Goal: Use online tool/utility: Use online tool/utility

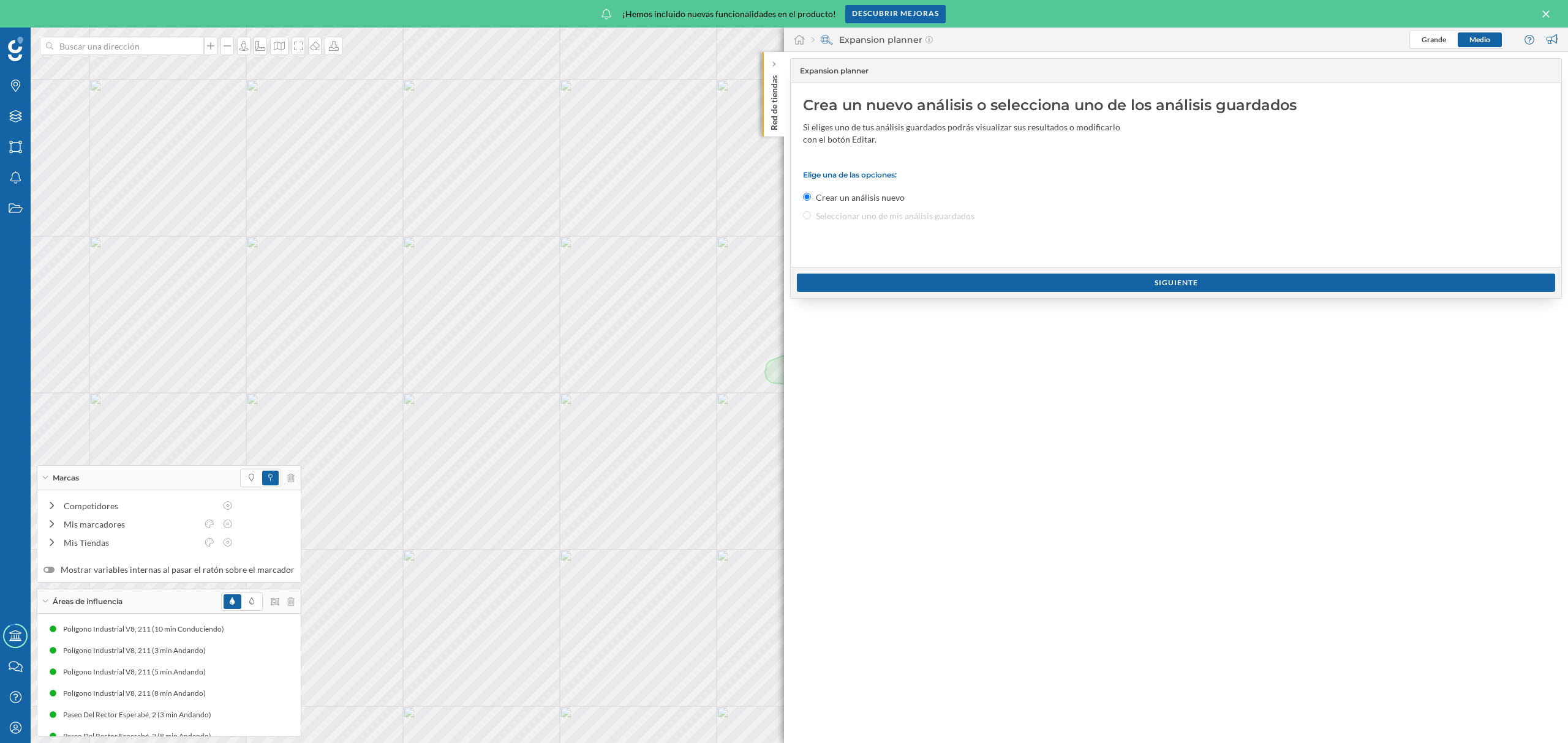
click at [1547, 10] on icon at bounding box center [1546, 14] width 14 height 11
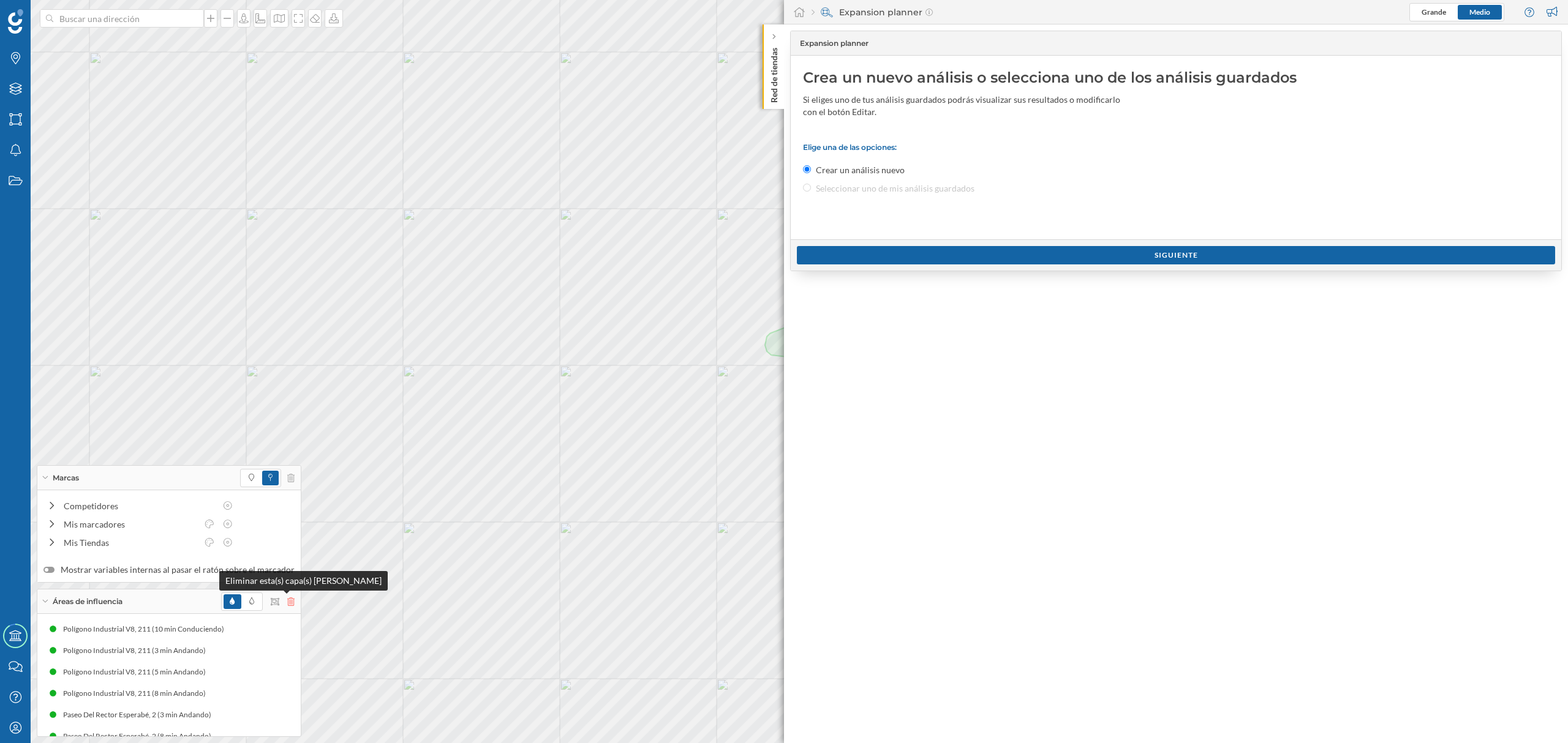
click at [288, 602] on icon at bounding box center [291, 601] width 7 height 9
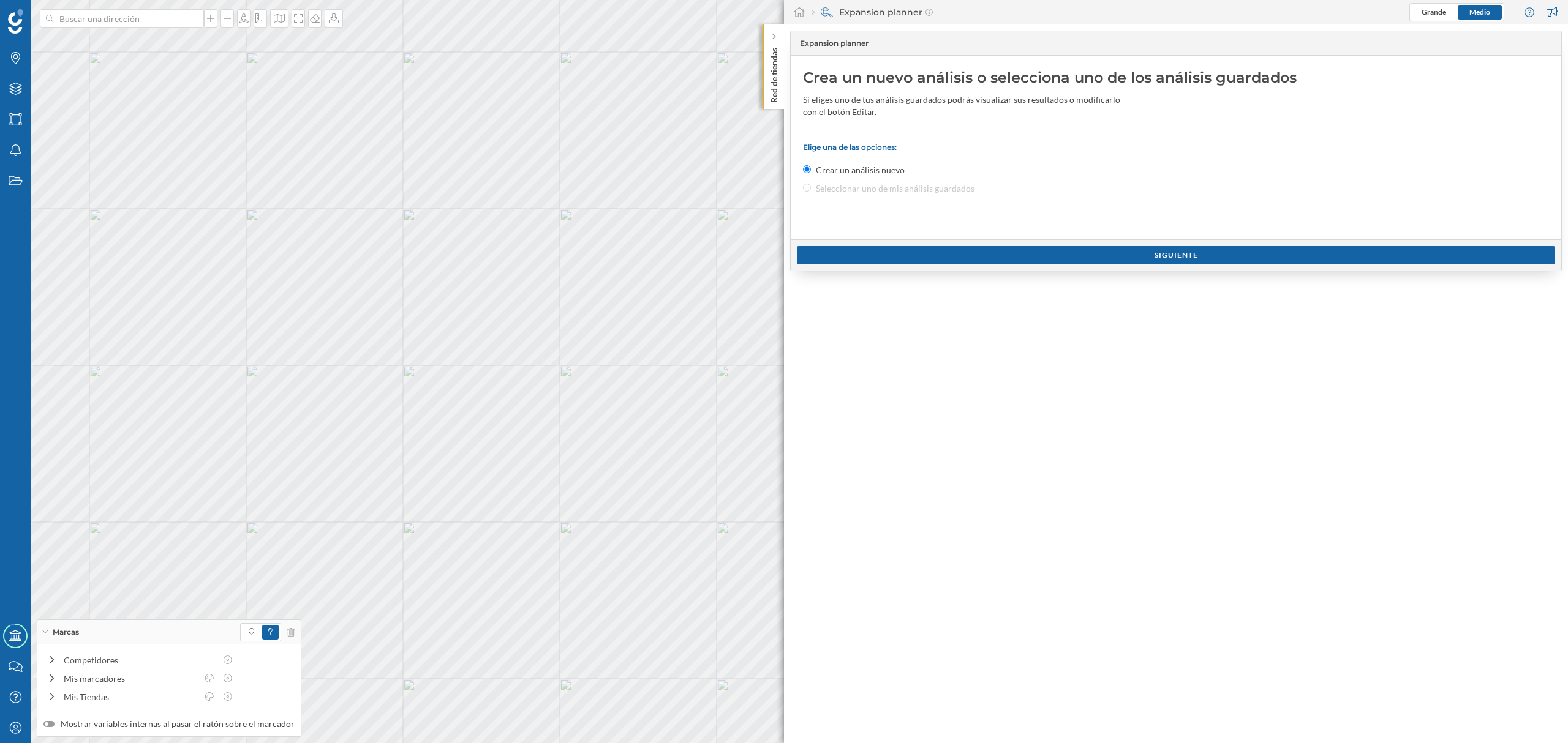
click at [777, 93] on p "Red de tiendas" at bounding box center [774, 72] width 12 height 60
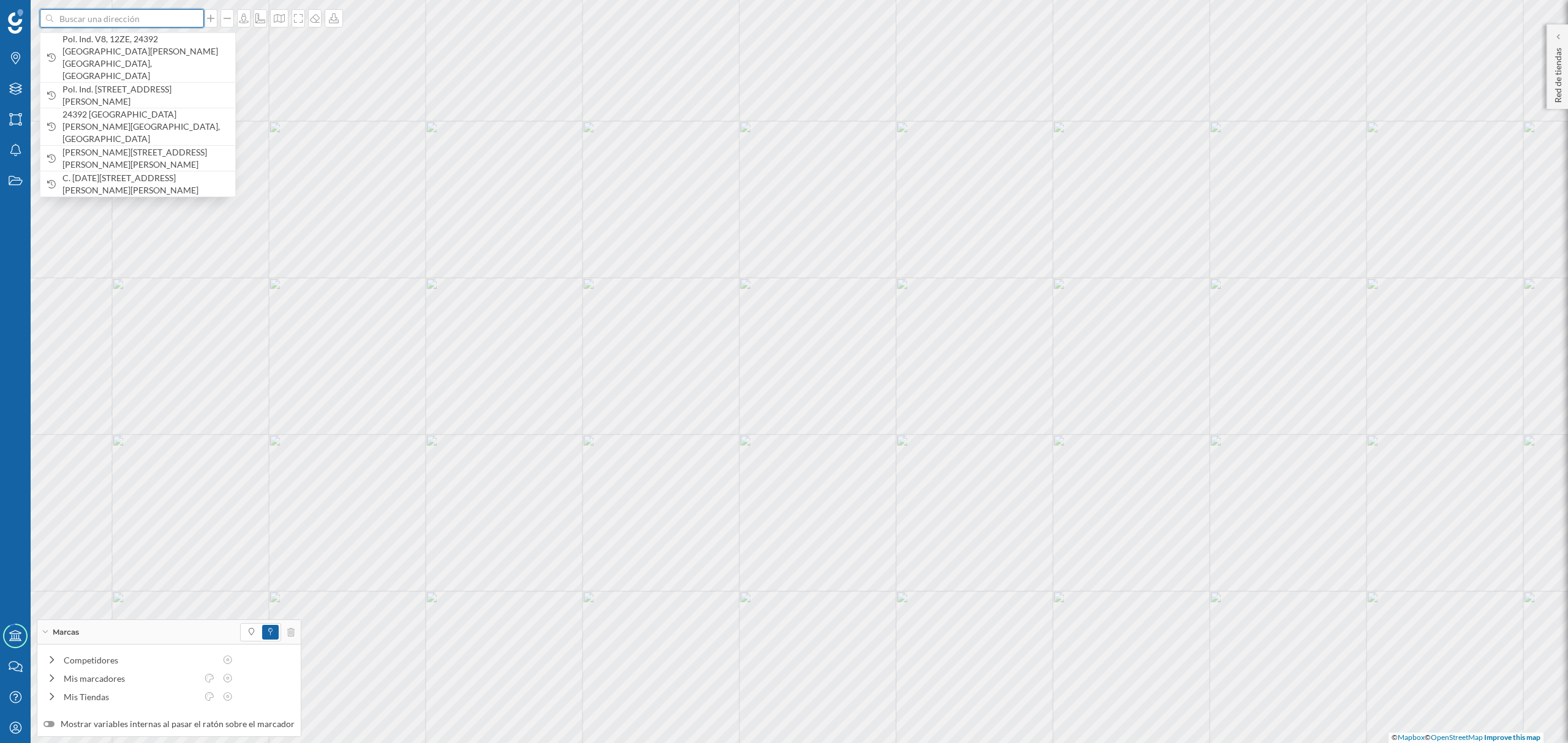
click at [151, 12] on input at bounding box center [122, 18] width 137 height 19
paste input "[GEOGRAPHIC_DATA], [GEOGRAPHIC_DATA], [GEOGRAPHIC_DATA]"
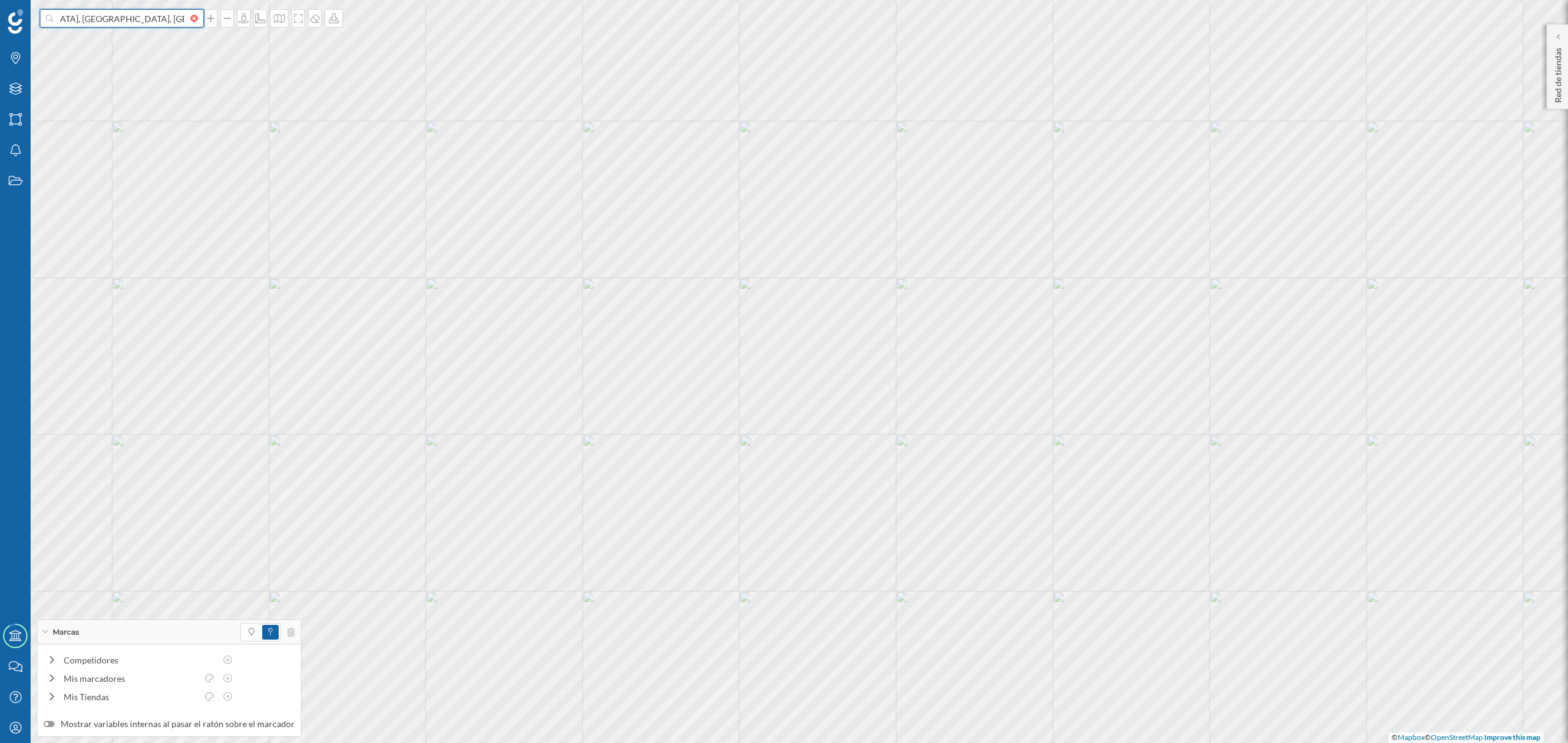
type input "[GEOGRAPHIC_DATA], [GEOGRAPHIC_DATA], [GEOGRAPHIC_DATA]"
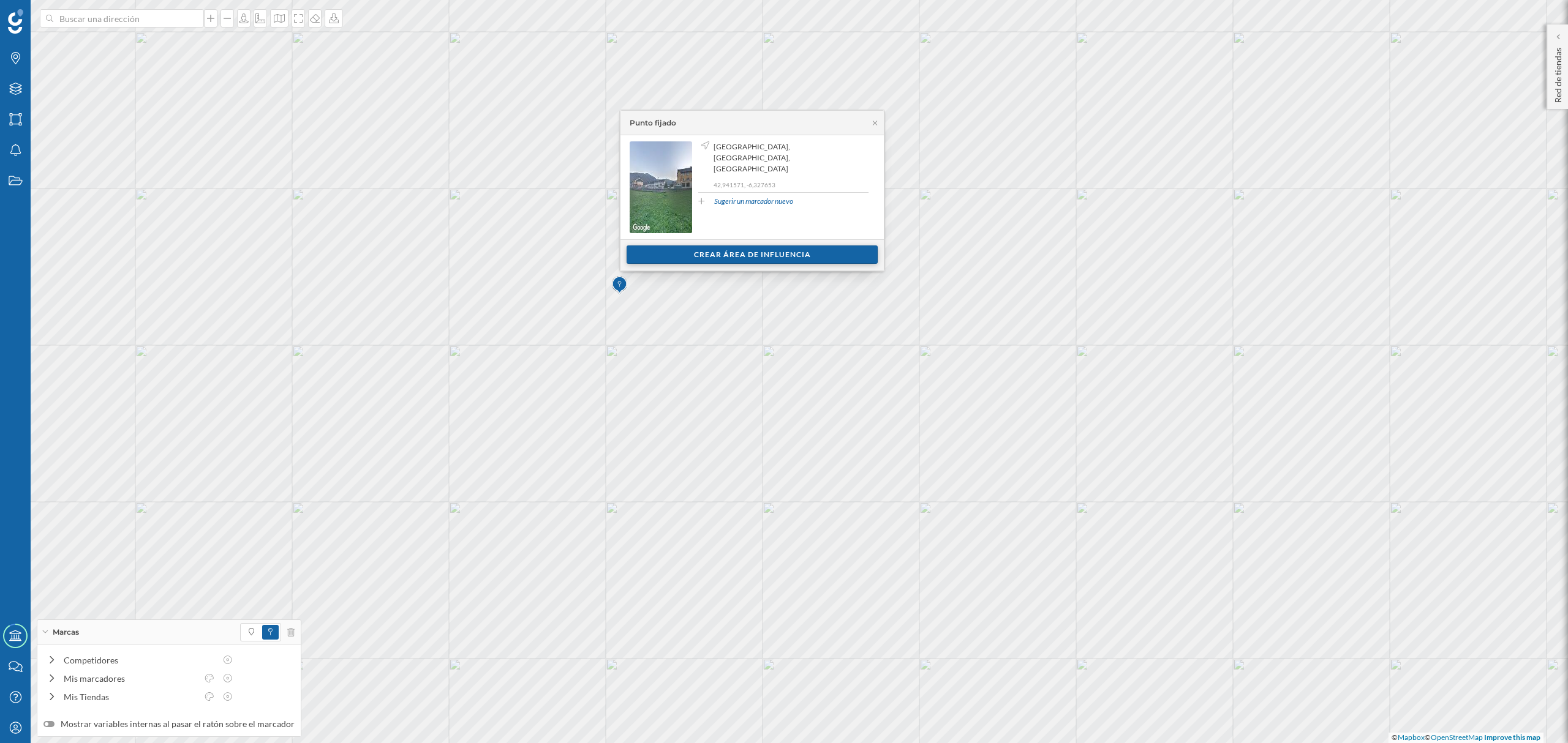
click at [758, 250] on div "Crear área de influencia" at bounding box center [751, 255] width 251 height 19
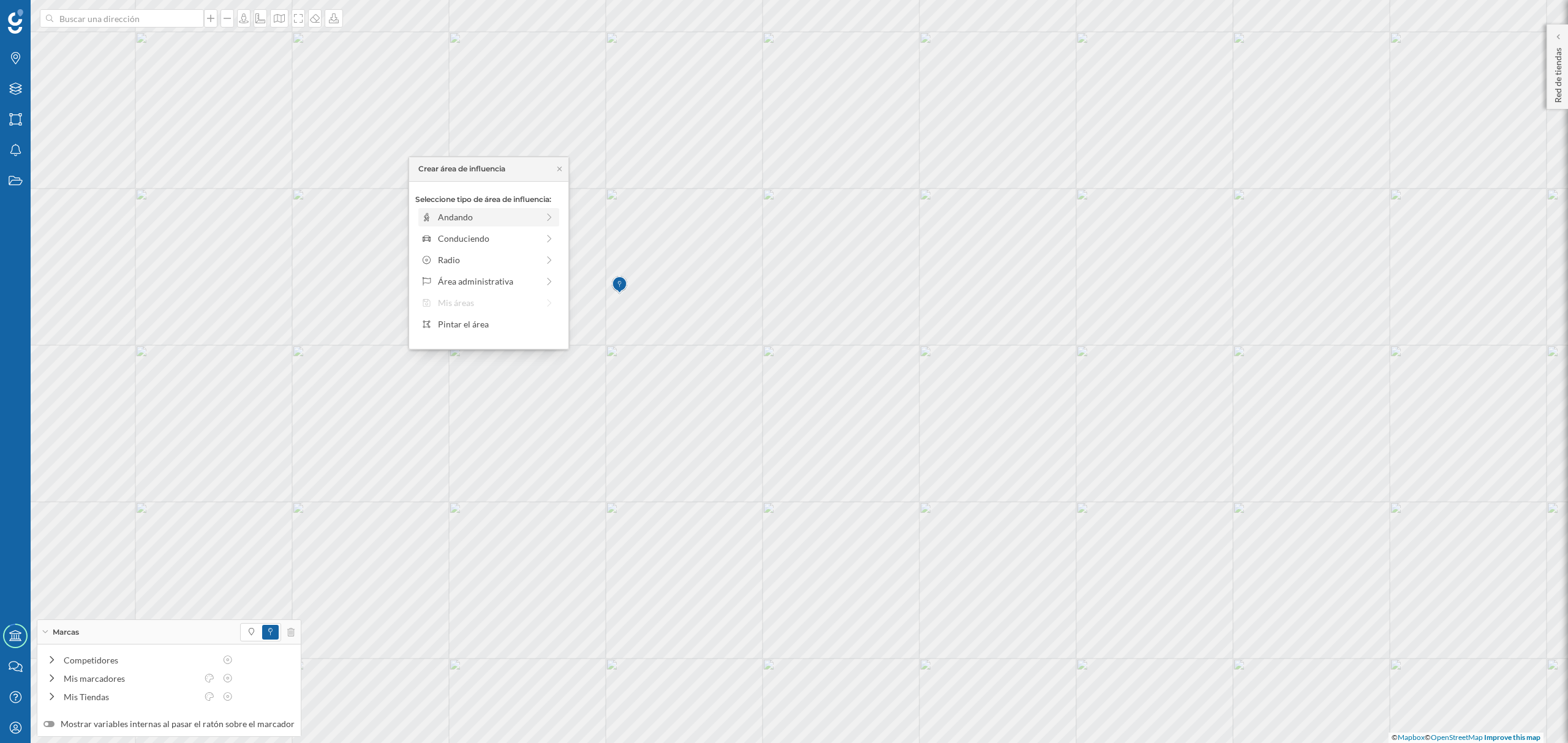
click at [522, 223] on div "Andando" at bounding box center [487, 216] width 100 height 13
click at [535, 305] on div "Crear área de influencia" at bounding box center [489, 305] width 147 height 19
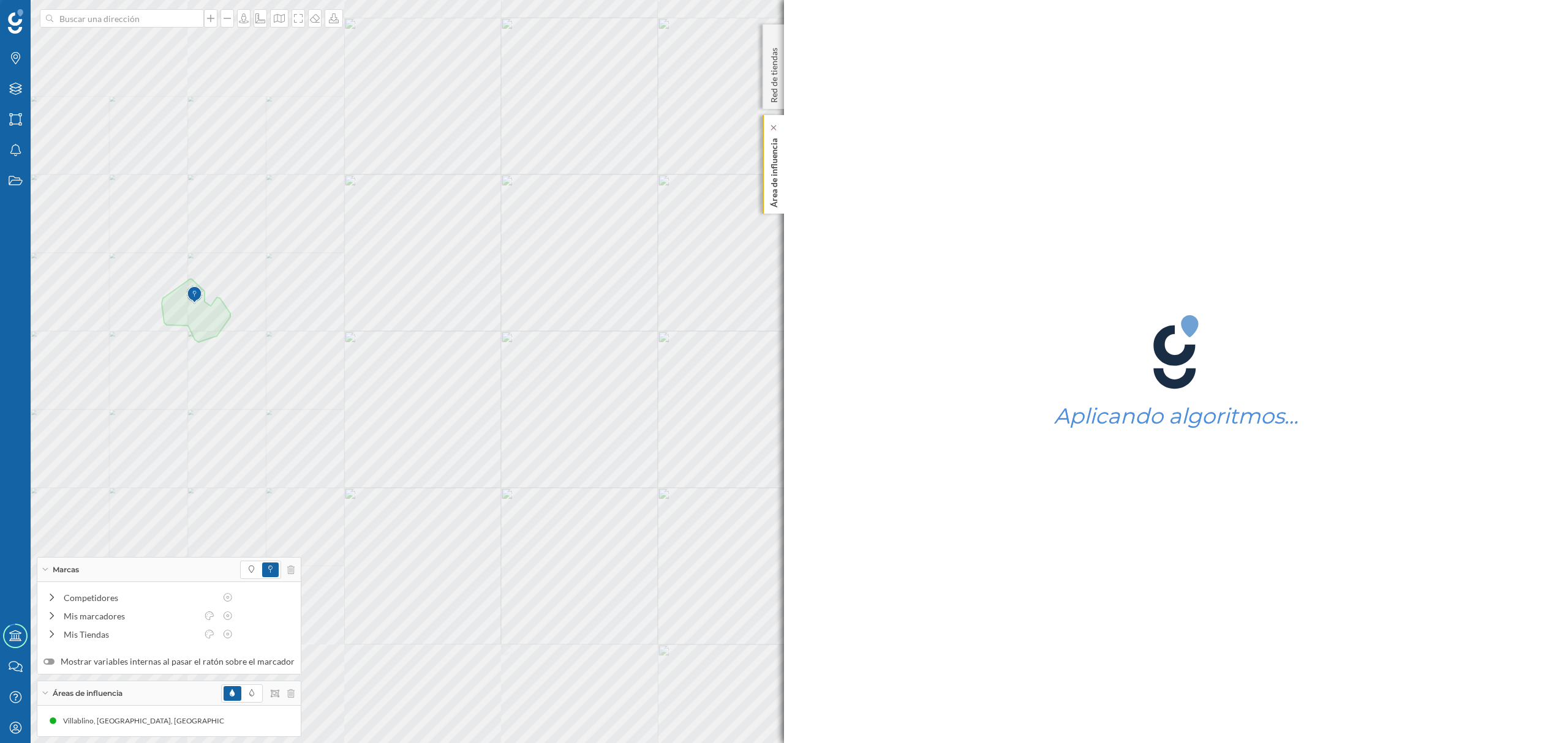
click at [774, 204] on p "Área de influencia" at bounding box center [774, 171] width 12 height 74
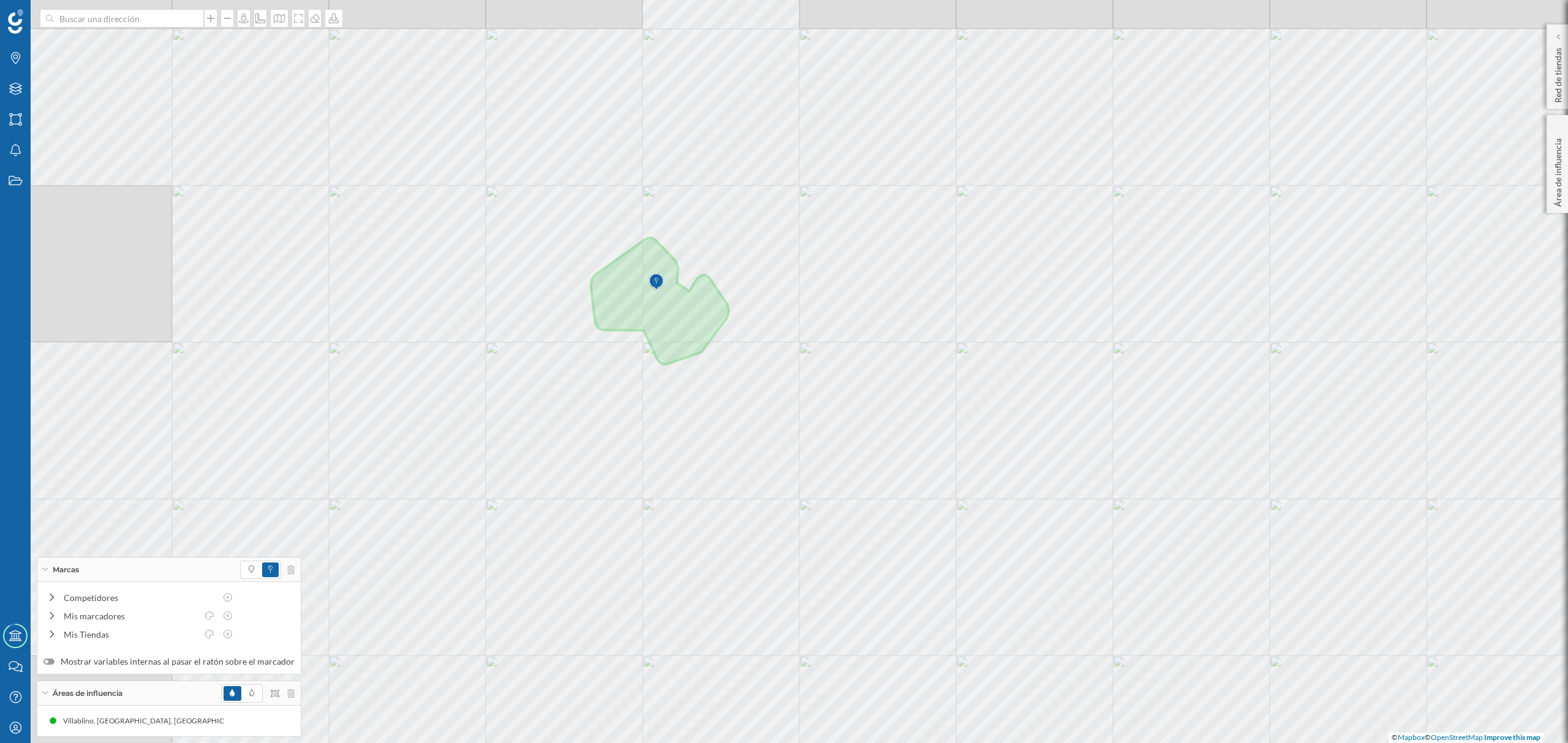
click at [599, 343] on div "© Mapbox © OpenStreetMap Improve this map" at bounding box center [784, 371] width 1568 height 743
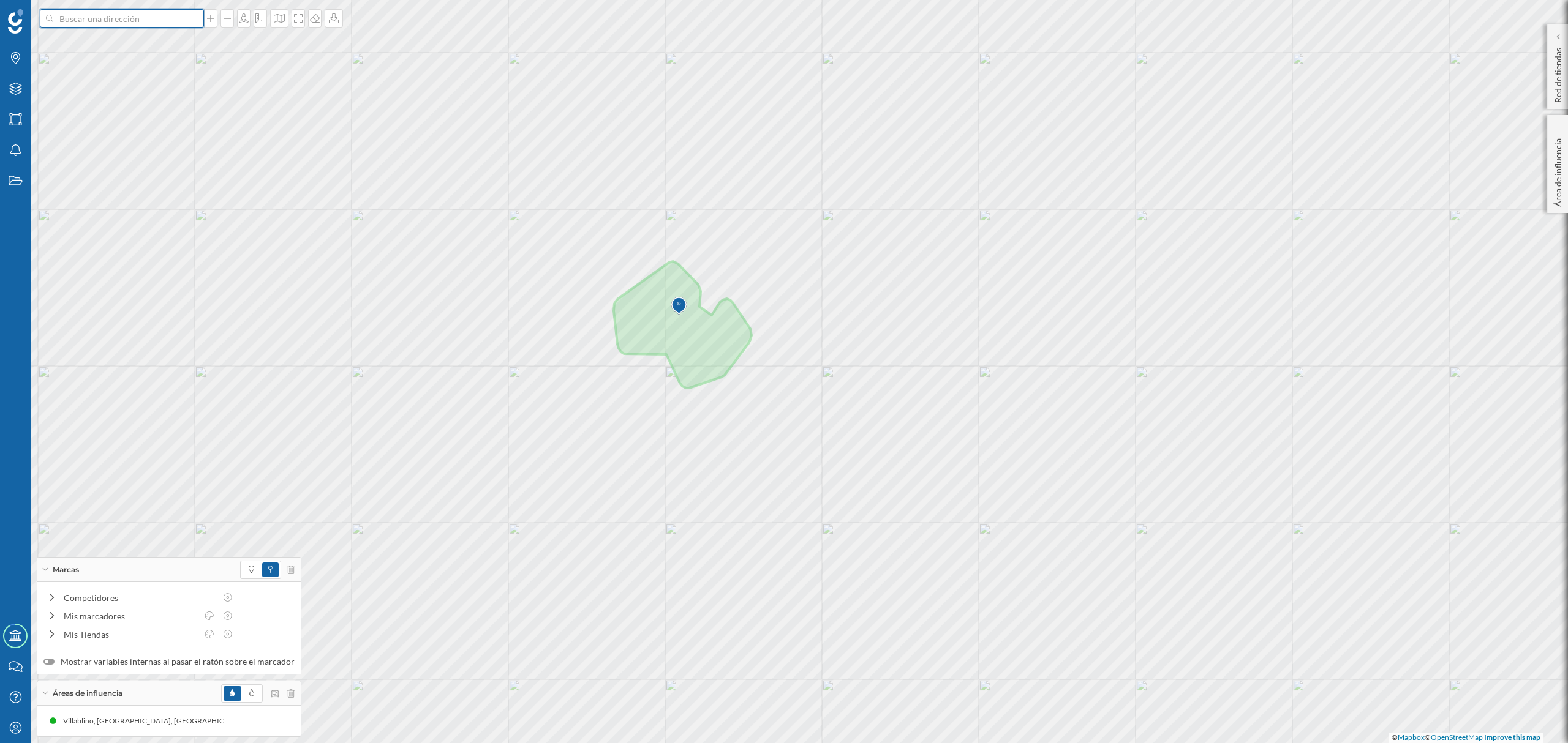
click at [142, 21] on input at bounding box center [122, 18] width 137 height 19
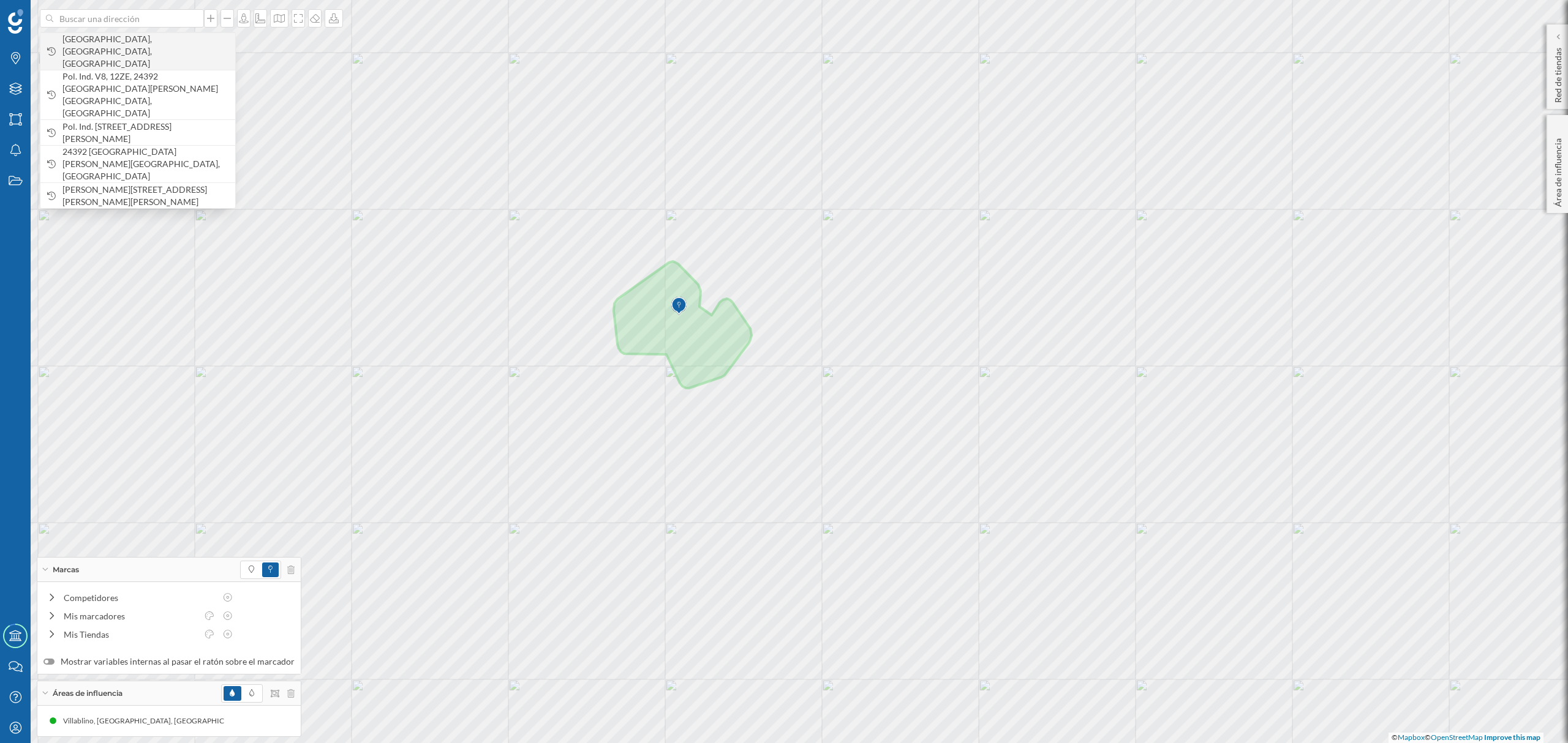
click at [155, 43] on span "[GEOGRAPHIC_DATA], [GEOGRAPHIC_DATA], [GEOGRAPHIC_DATA]" at bounding box center [146, 51] width 167 height 37
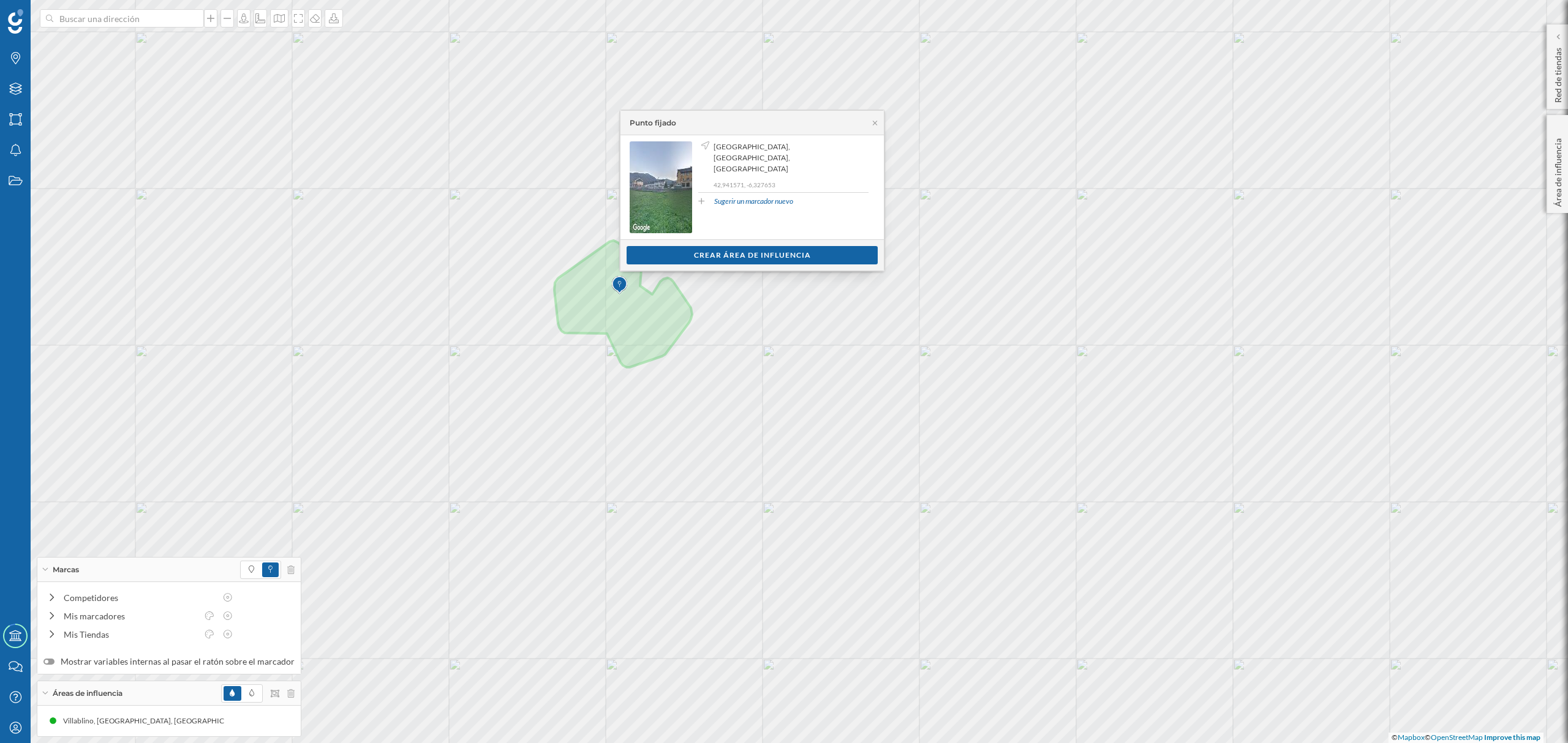
click at [707, 244] on div "Ver clientes Crear área de influencia" at bounding box center [751, 254] width 263 height 31
click at [709, 263] on div "Crear área de influencia" at bounding box center [751, 255] width 251 height 19
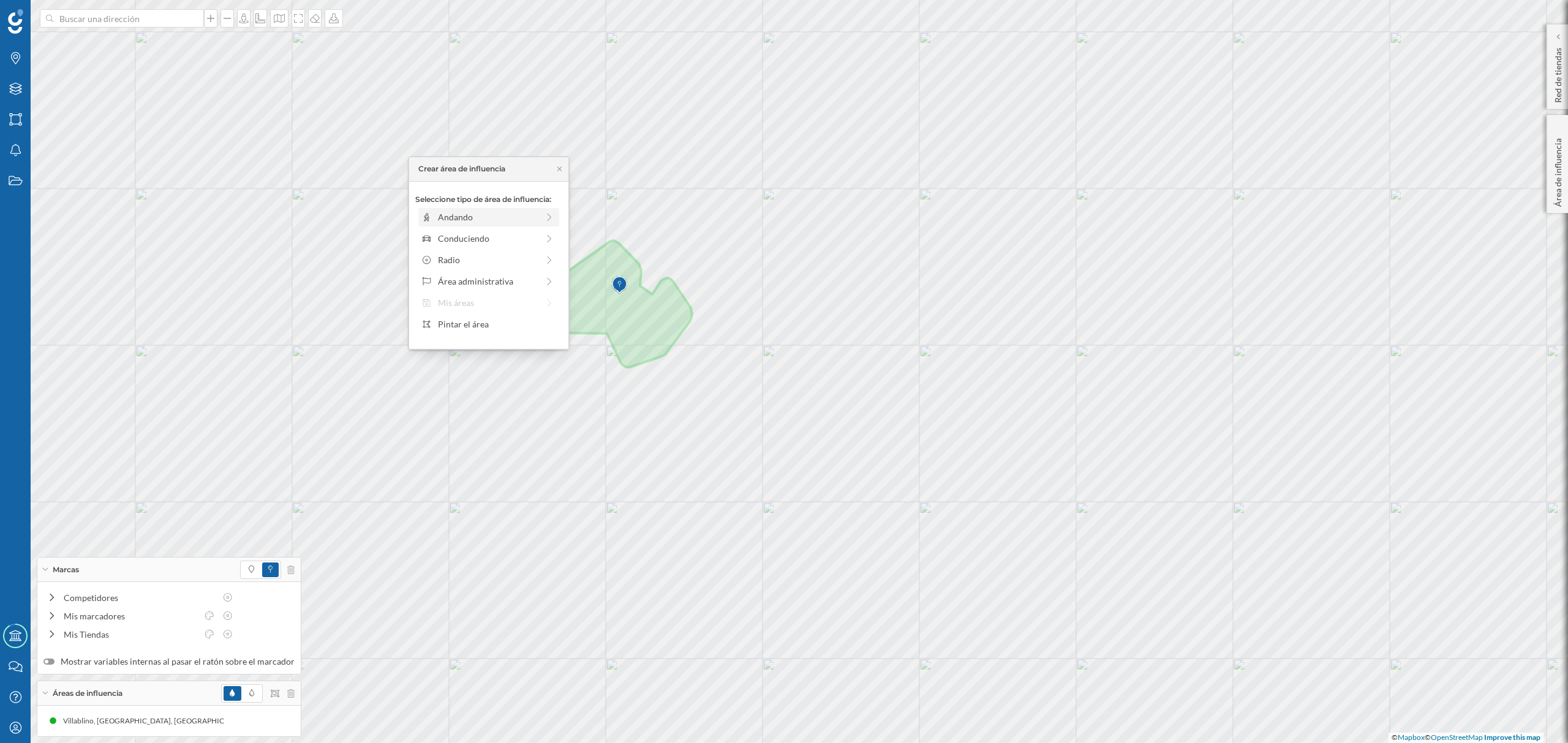
click at [501, 215] on div "Andando" at bounding box center [487, 216] width 100 height 13
drag, startPoint x: 432, startPoint y: 230, endPoint x: 444, endPoint y: 231, distance: 12.0
click at [444, 231] on div at bounding box center [443, 234] width 12 height 12
click at [470, 311] on div "Crear área de influencia" at bounding box center [489, 305] width 147 height 19
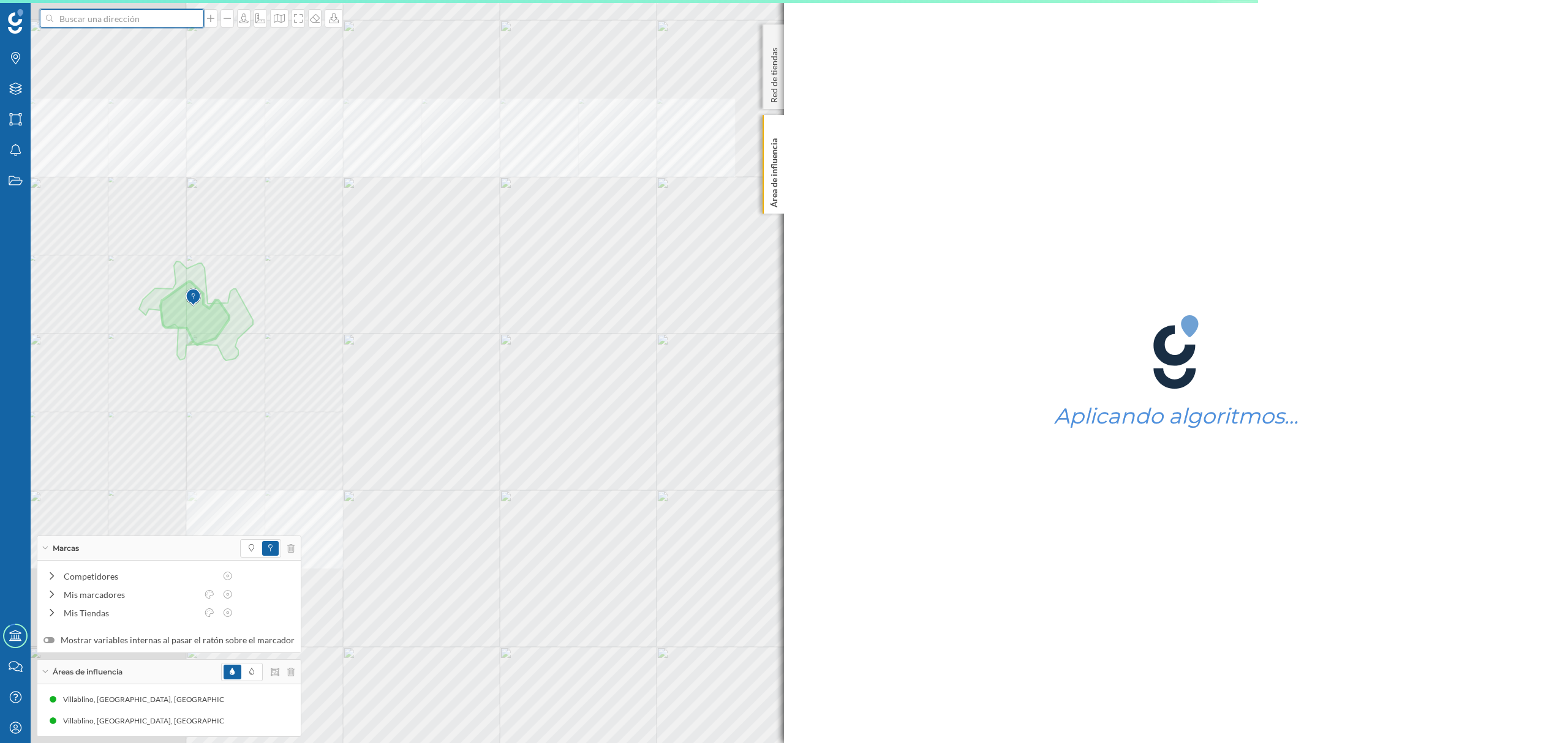
click at [147, 14] on input at bounding box center [122, 18] width 137 height 19
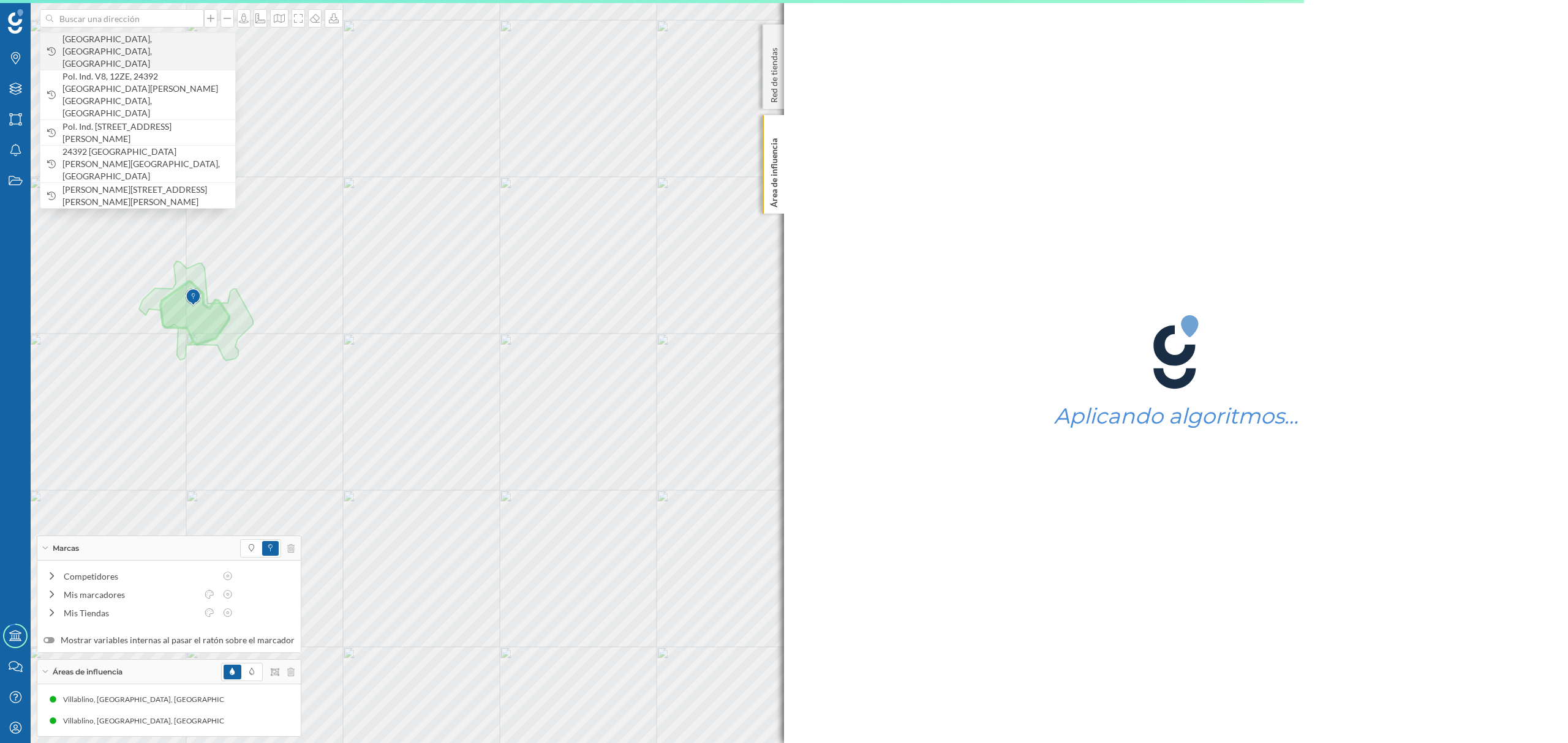
click at [145, 47] on span "[GEOGRAPHIC_DATA], [GEOGRAPHIC_DATA], [GEOGRAPHIC_DATA]" at bounding box center [146, 51] width 167 height 37
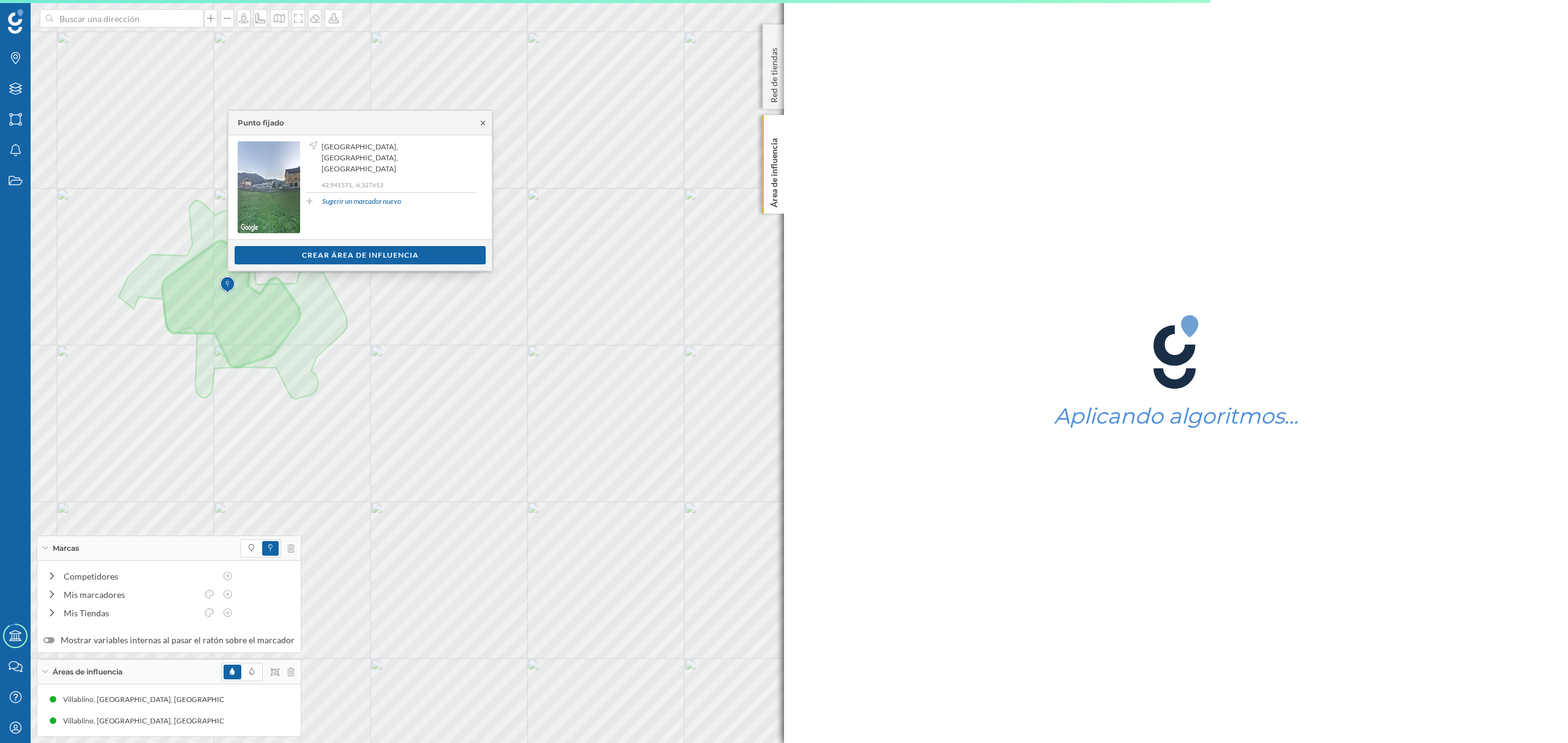
click at [478, 124] on icon at bounding box center [482, 122] width 9 height 7
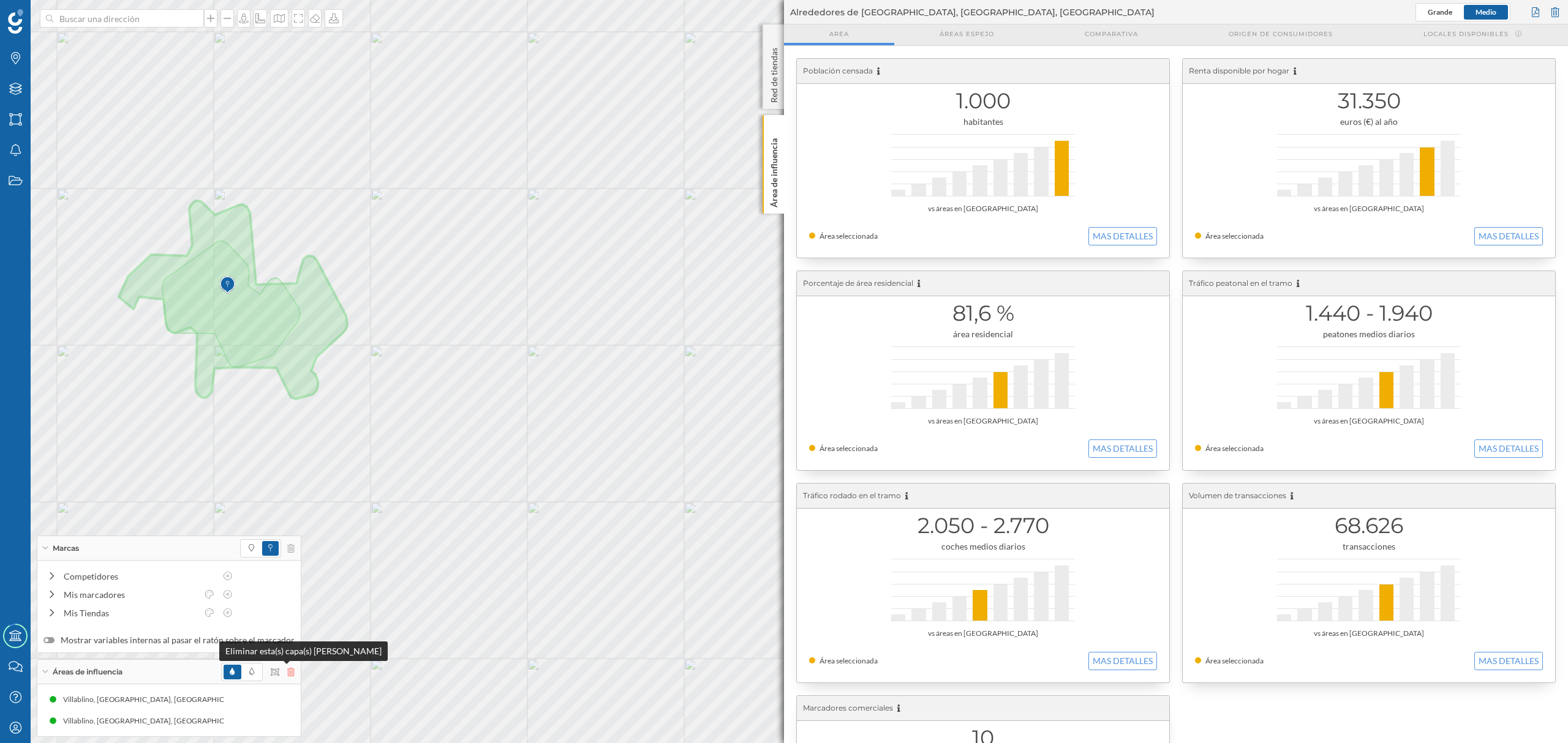
click at [288, 676] on icon at bounding box center [291, 672] width 7 height 9
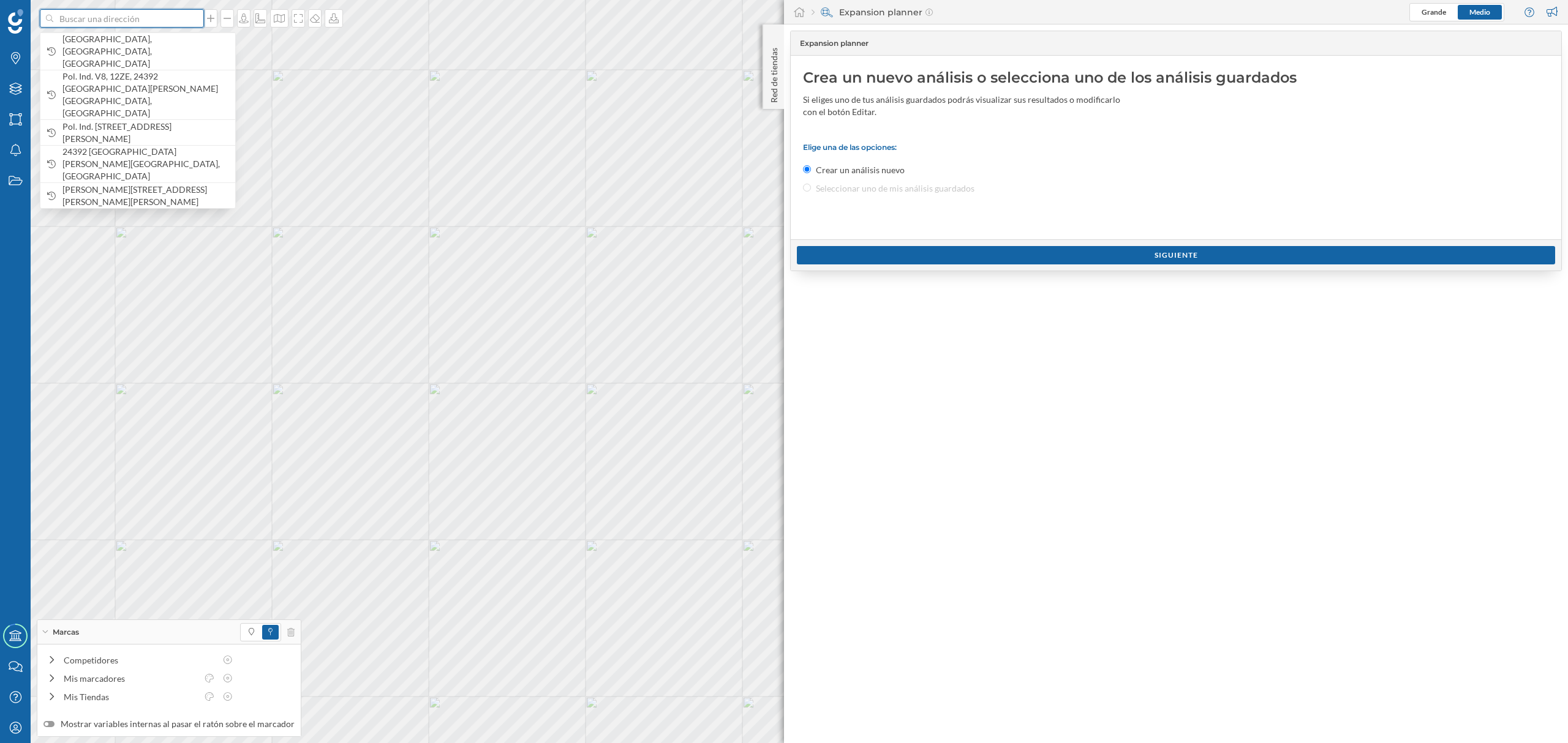
click at [118, 11] on input at bounding box center [122, 18] width 137 height 19
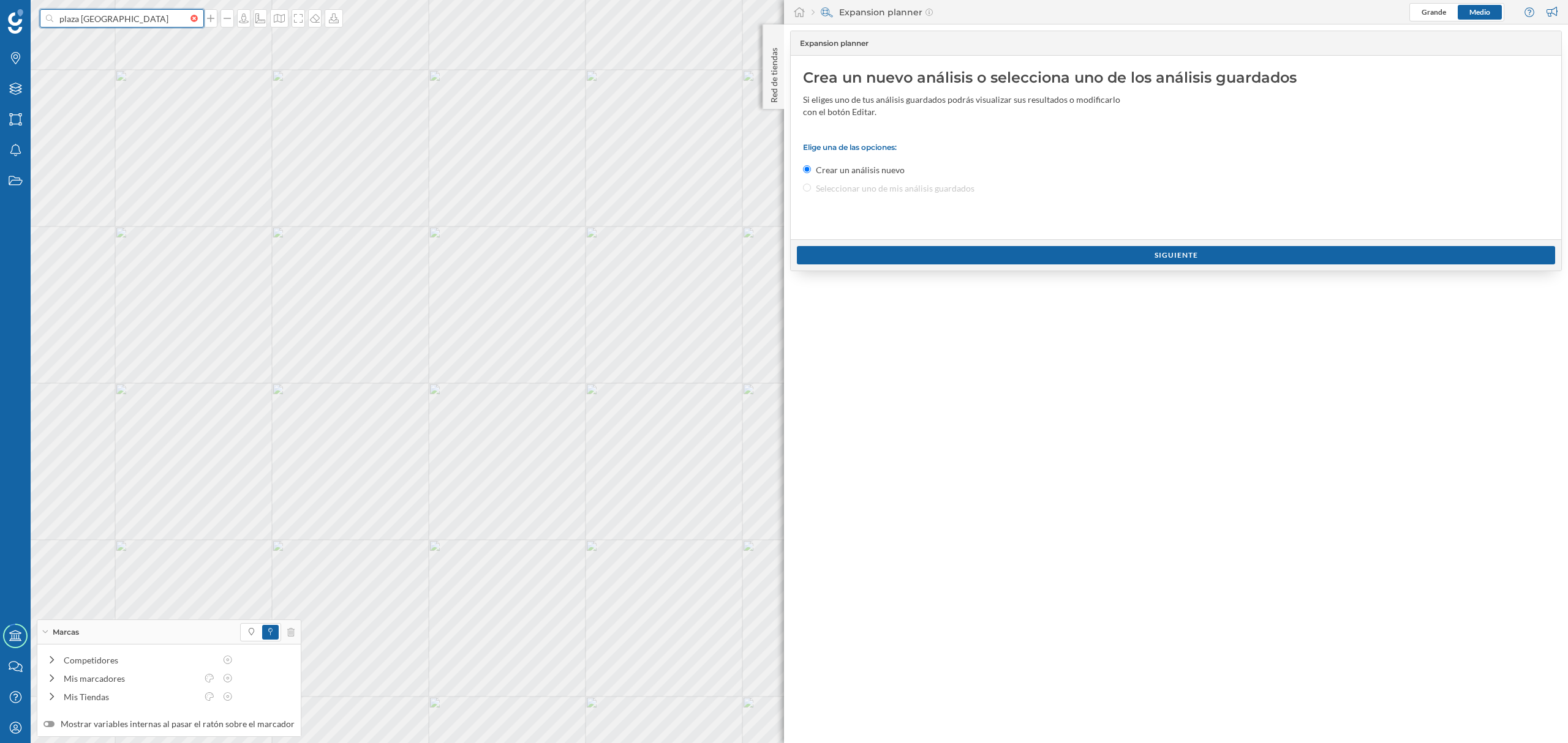
type input "plaza [GEOGRAPHIC_DATA]"
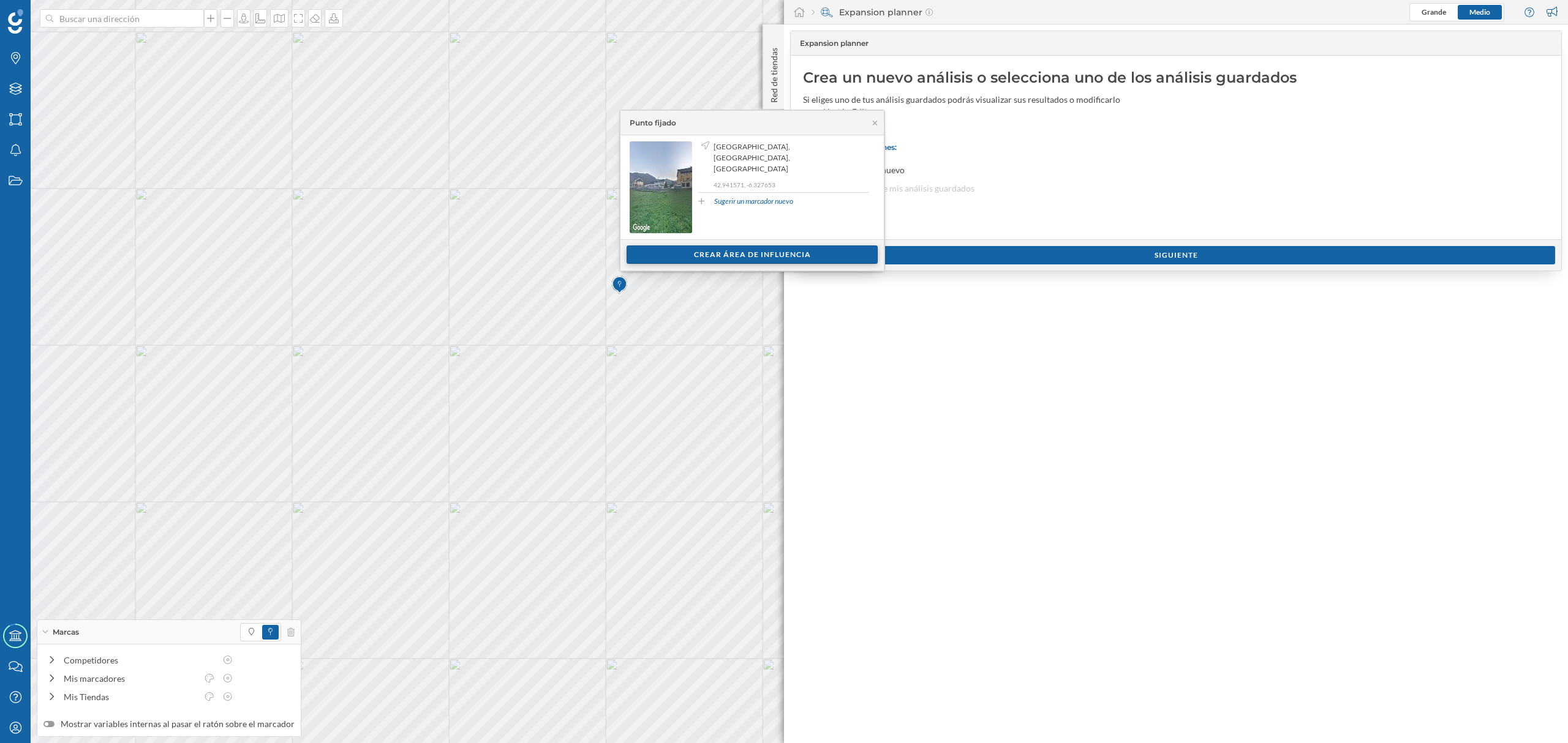
click at [729, 254] on div "Crear área de influencia" at bounding box center [751, 255] width 251 height 19
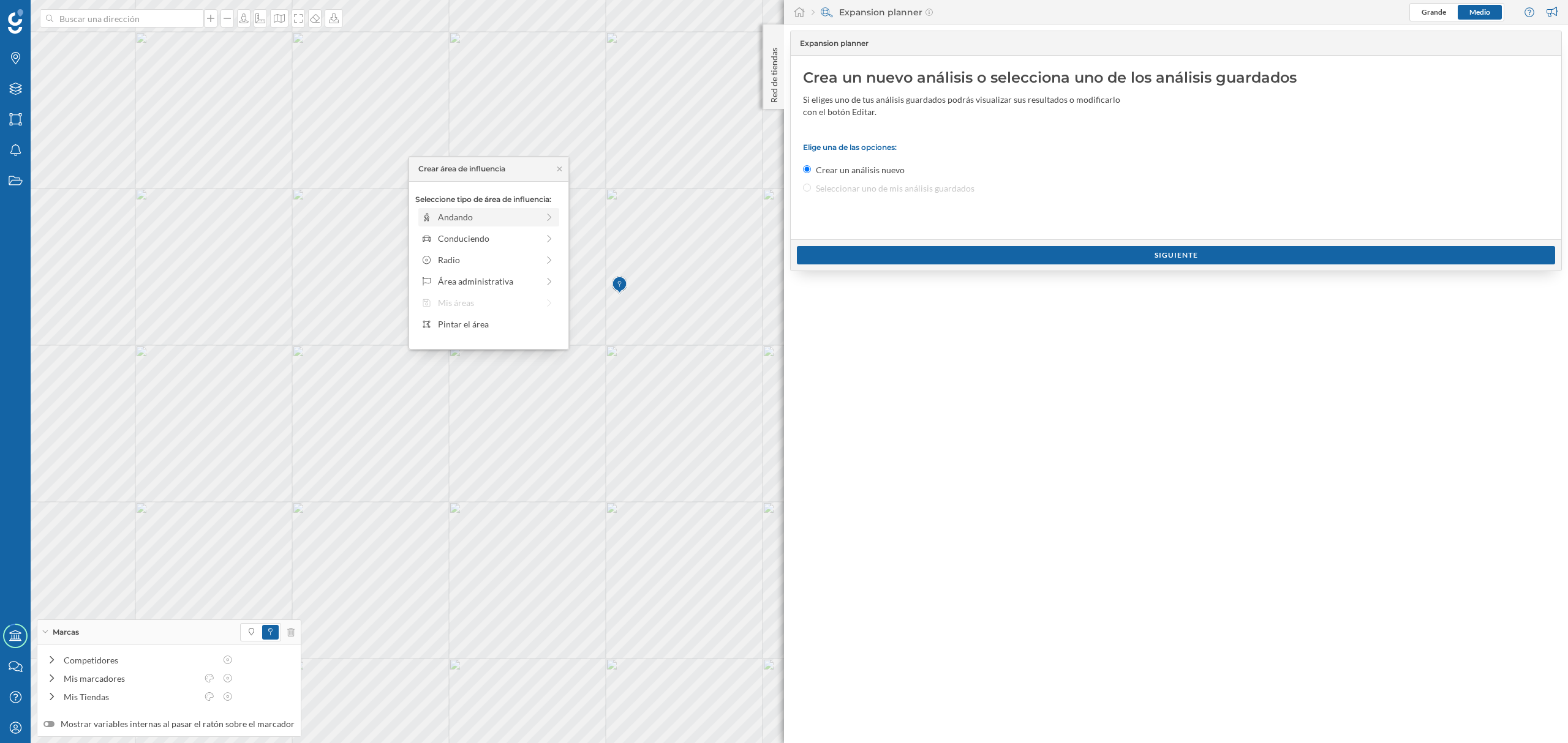
click at [490, 211] on div "Andando" at bounding box center [487, 216] width 100 height 13
click at [468, 305] on div "Crear área de influencia" at bounding box center [489, 305] width 147 height 19
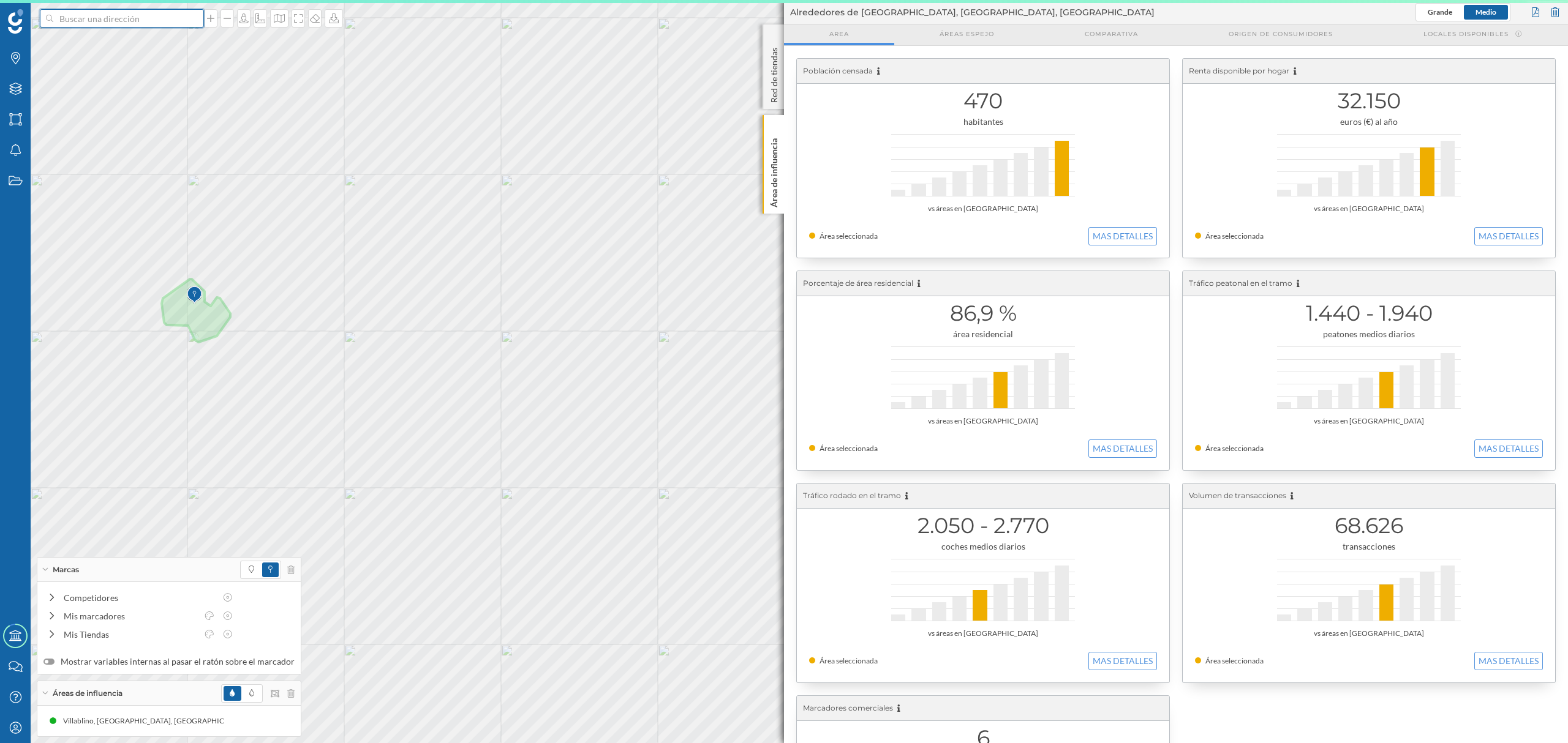
click at [140, 15] on input at bounding box center [122, 18] width 137 height 19
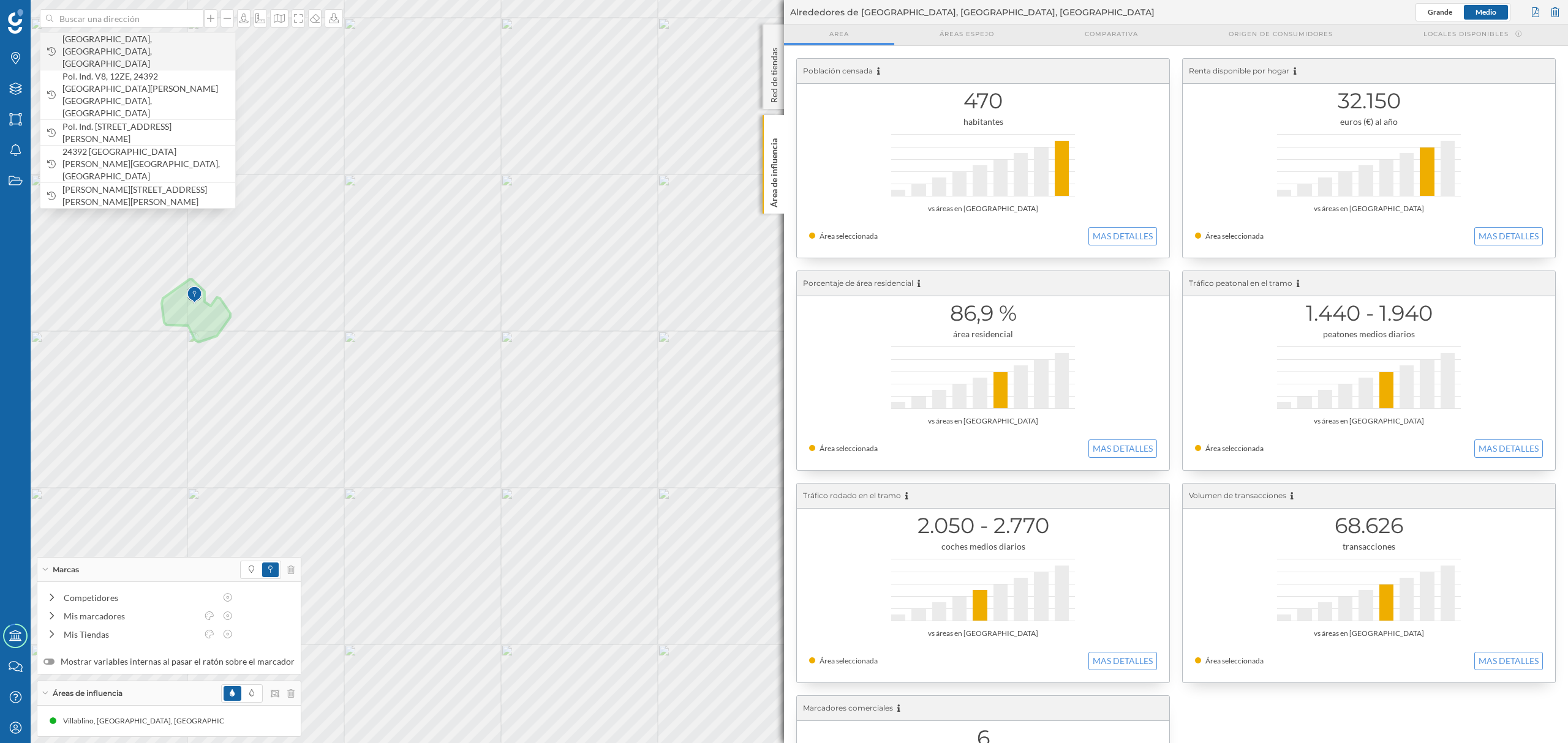
click at [135, 40] on span "[GEOGRAPHIC_DATA], [GEOGRAPHIC_DATA], [GEOGRAPHIC_DATA]" at bounding box center [146, 51] width 167 height 37
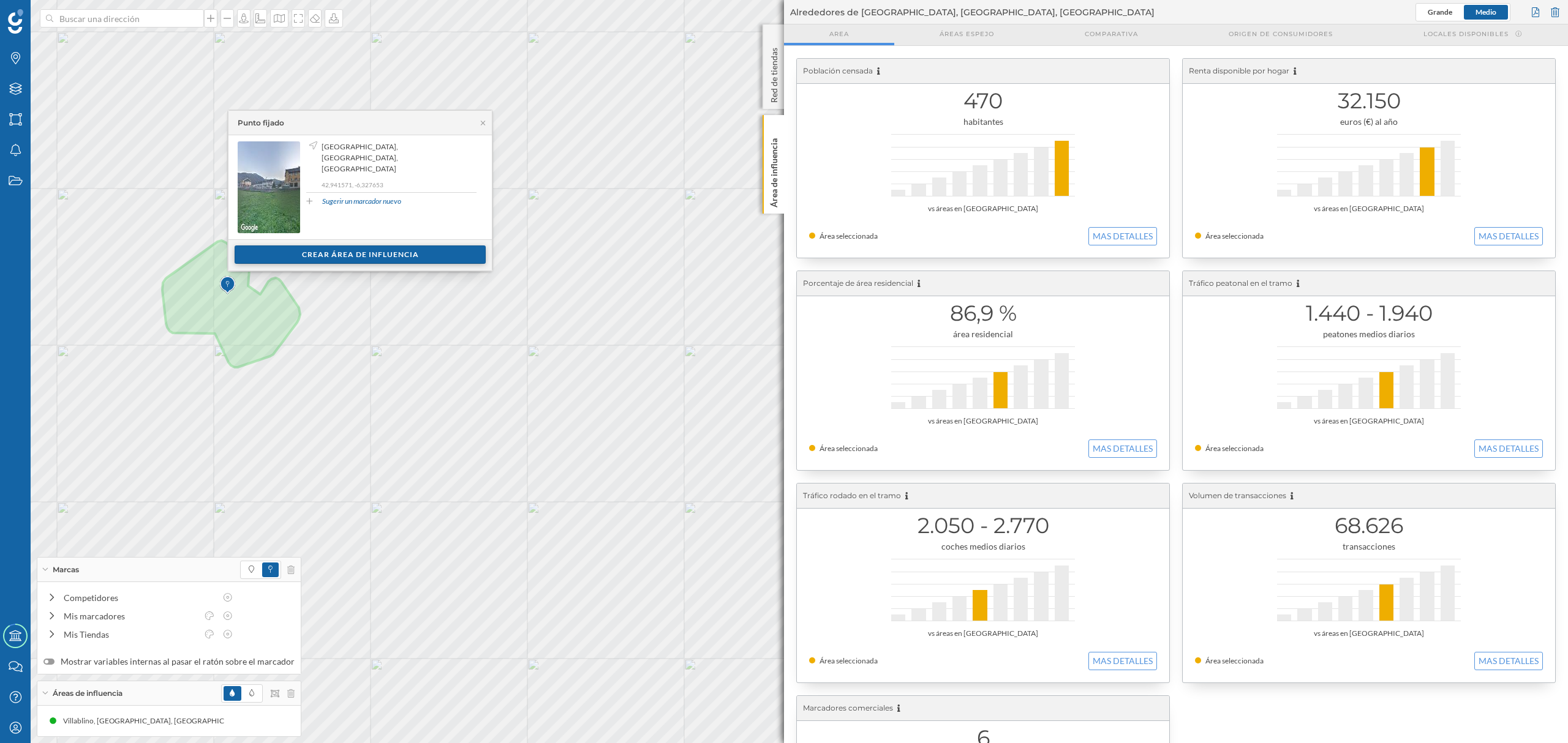
click at [401, 250] on div "Crear área de influencia" at bounding box center [359, 255] width 251 height 19
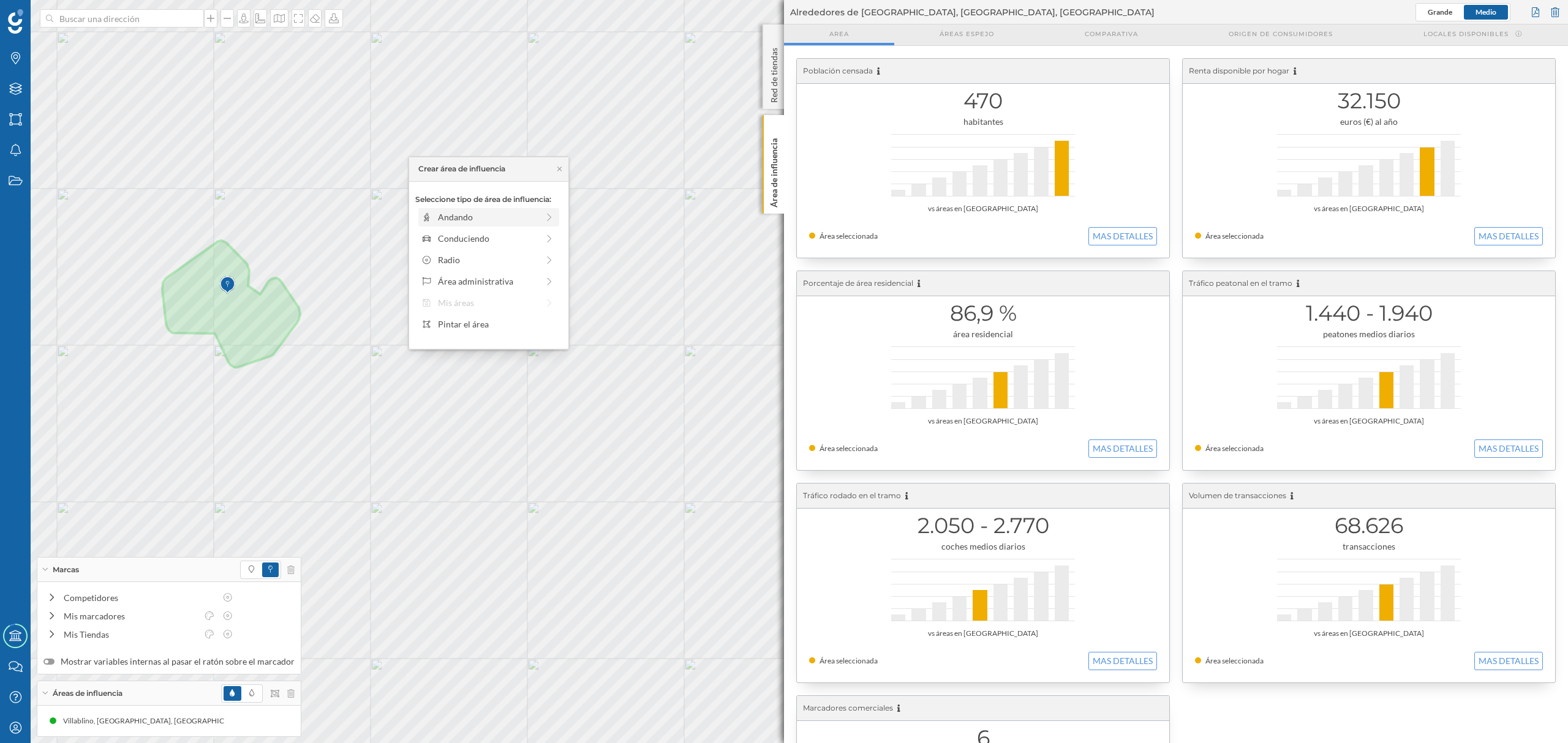
click at [441, 220] on div "Andando" at bounding box center [487, 216] width 100 height 13
drag, startPoint x: 432, startPoint y: 238, endPoint x: 449, endPoint y: 240, distance: 17.1
click at [449, 240] on div at bounding box center [448, 234] width 12 height 12
click at [473, 298] on div "Crear área de influencia" at bounding box center [489, 305] width 147 height 19
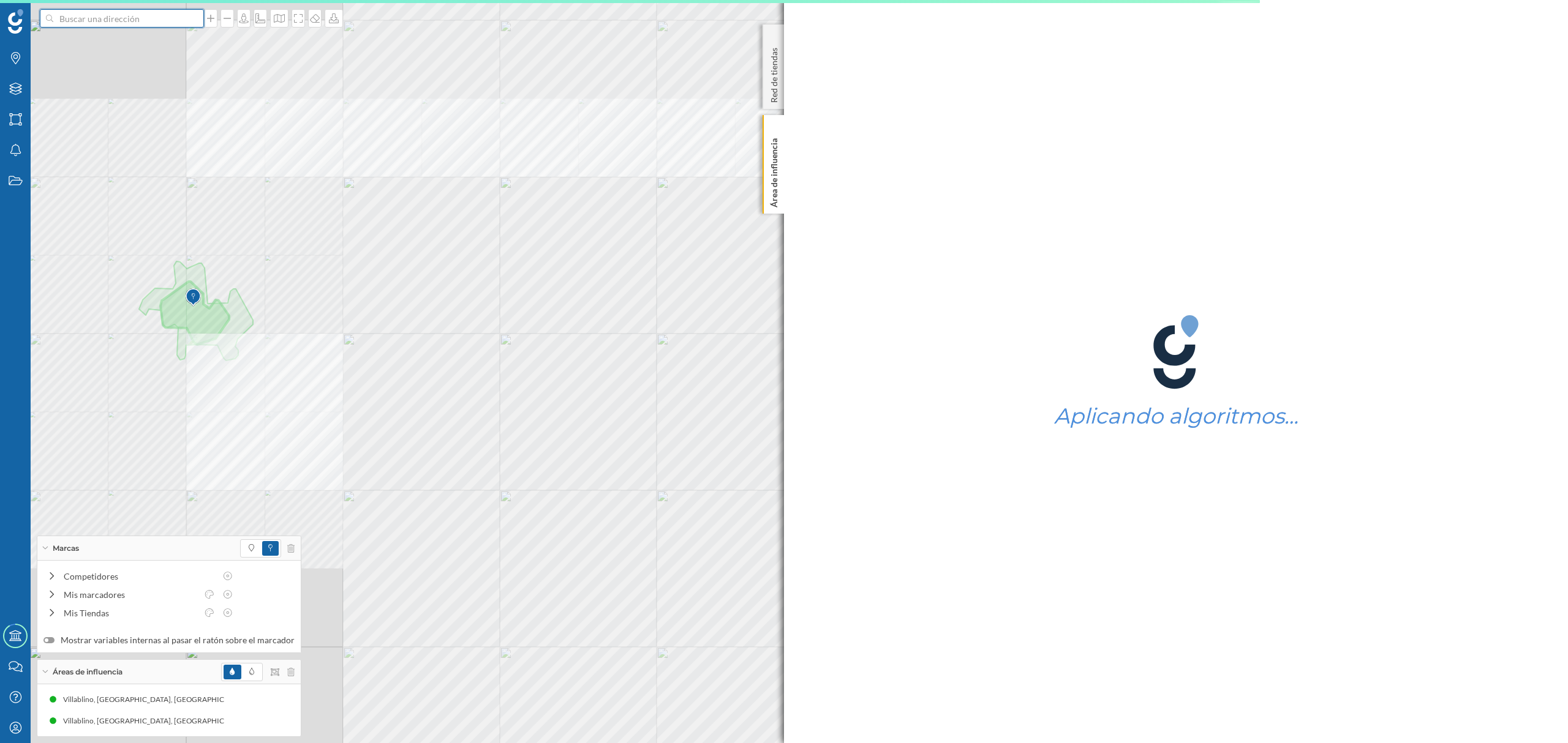
click at [111, 13] on input at bounding box center [122, 18] width 137 height 19
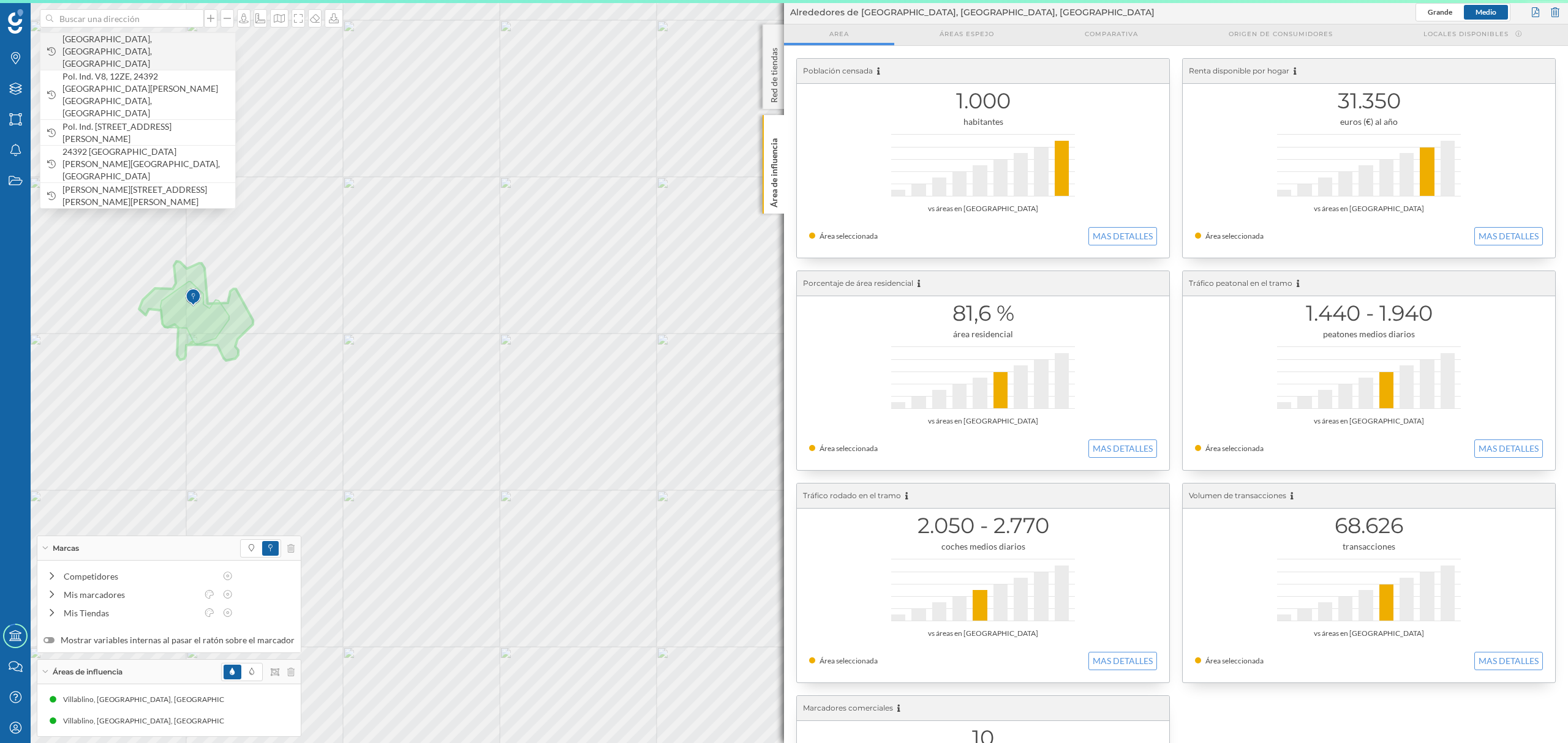
click at [125, 35] on div "[GEOGRAPHIC_DATA], [GEOGRAPHIC_DATA], [GEOGRAPHIC_DATA]" at bounding box center [138, 52] width 195 height 38
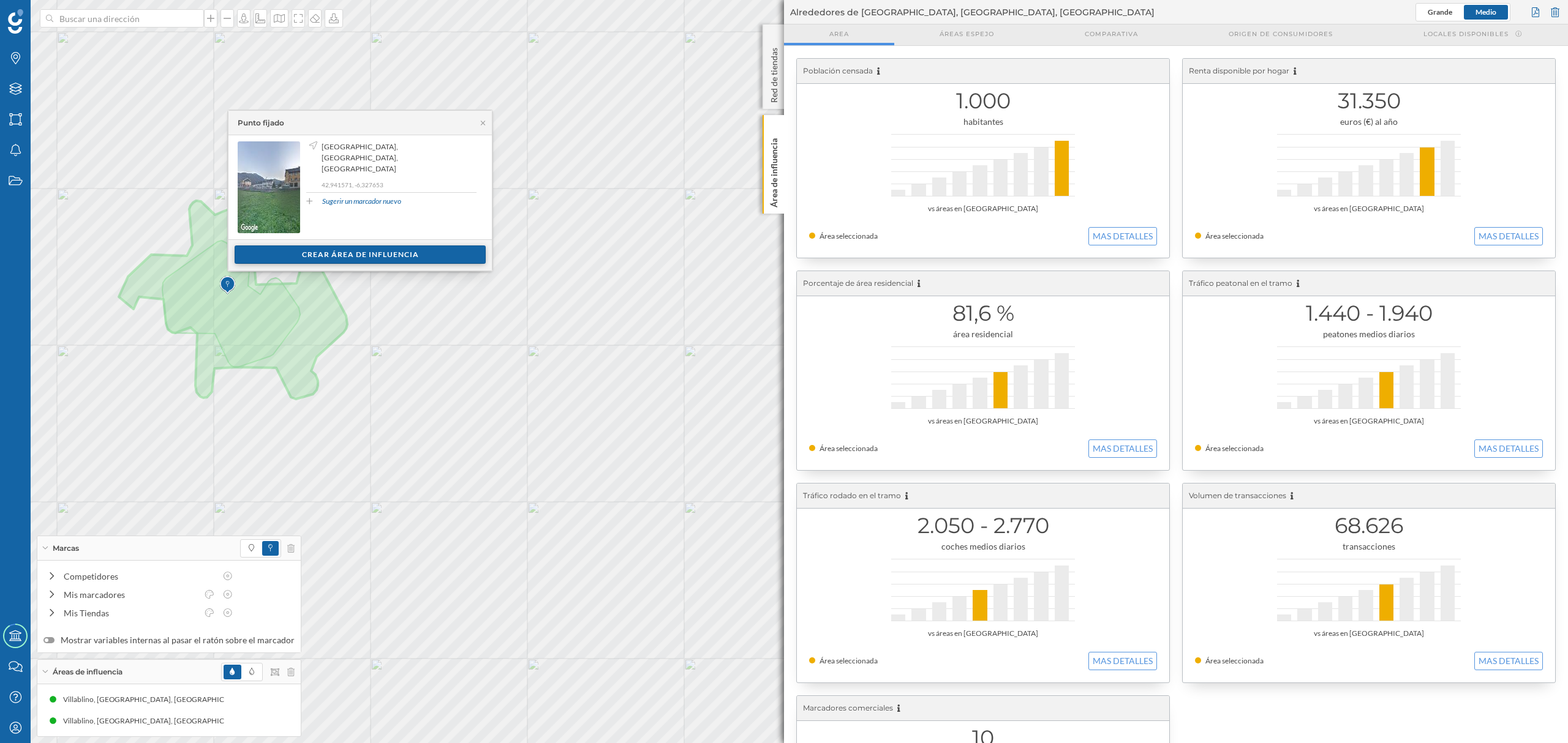
click at [434, 251] on div "Crear área de influencia" at bounding box center [359, 255] width 251 height 19
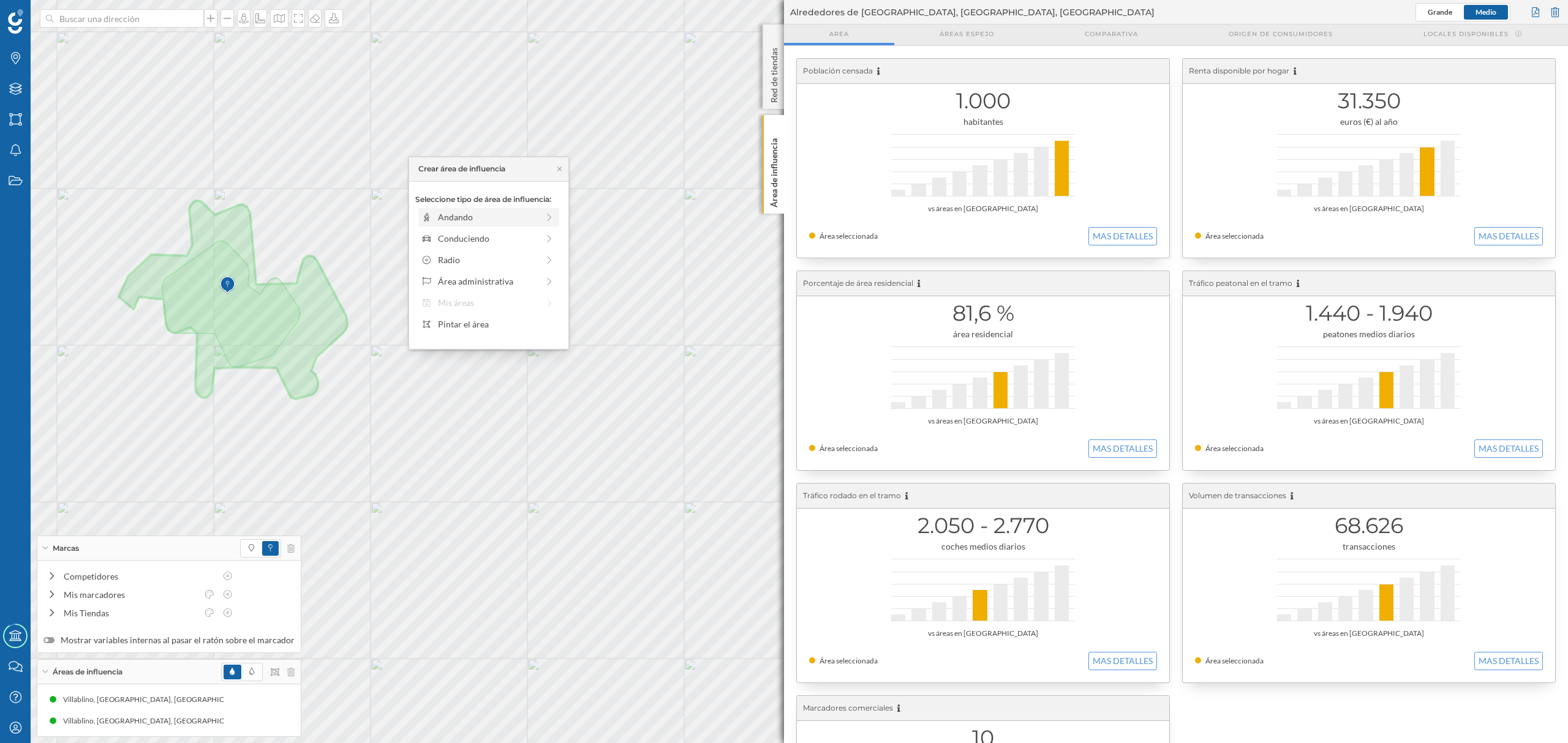
click at [458, 212] on div "Andando" at bounding box center [487, 216] width 100 height 13
drag, startPoint x: 443, startPoint y: 235, endPoint x: 470, endPoint y: 235, distance: 27.0
click at [470, 235] on div at bounding box center [467, 234] width 12 height 12
click at [474, 308] on div "Crear área de influencia" at bounding box center [489, 305] width 147 height 19
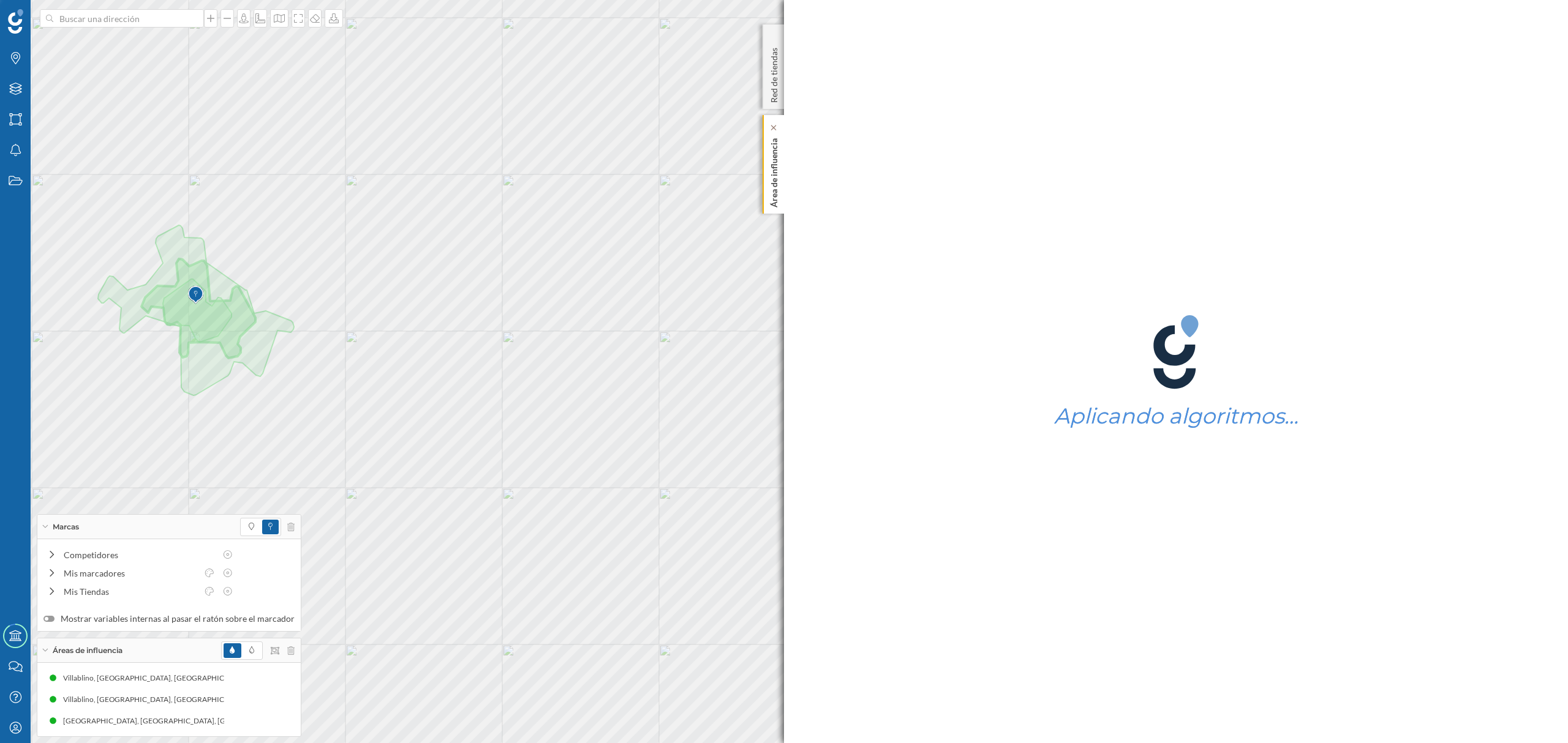
click at [780, 207] on div "Área de influencia" at bounding box center [774, 164] width 22 height 98
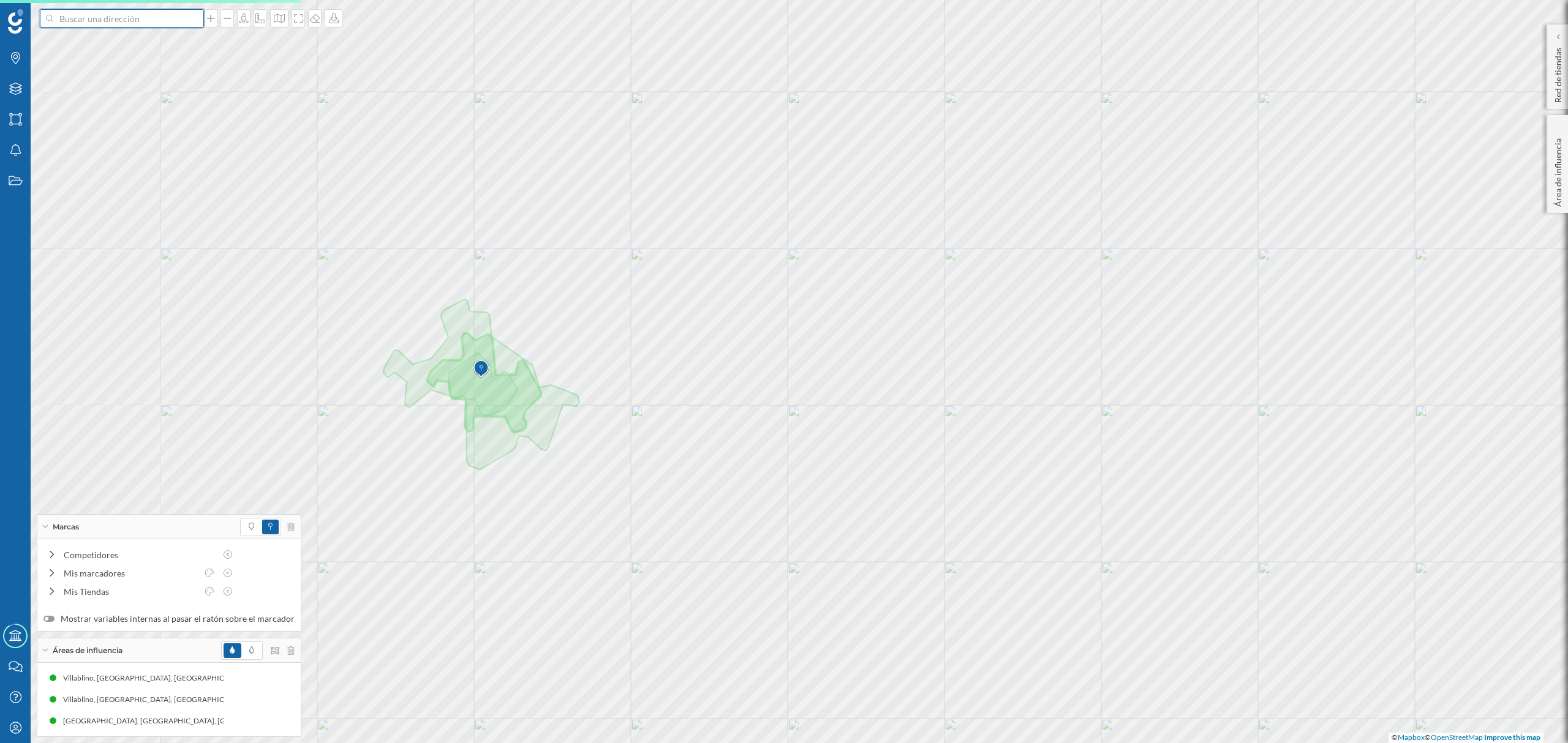
click at [114, 19] on input at bounding box center [122, 18] width 137 height 19
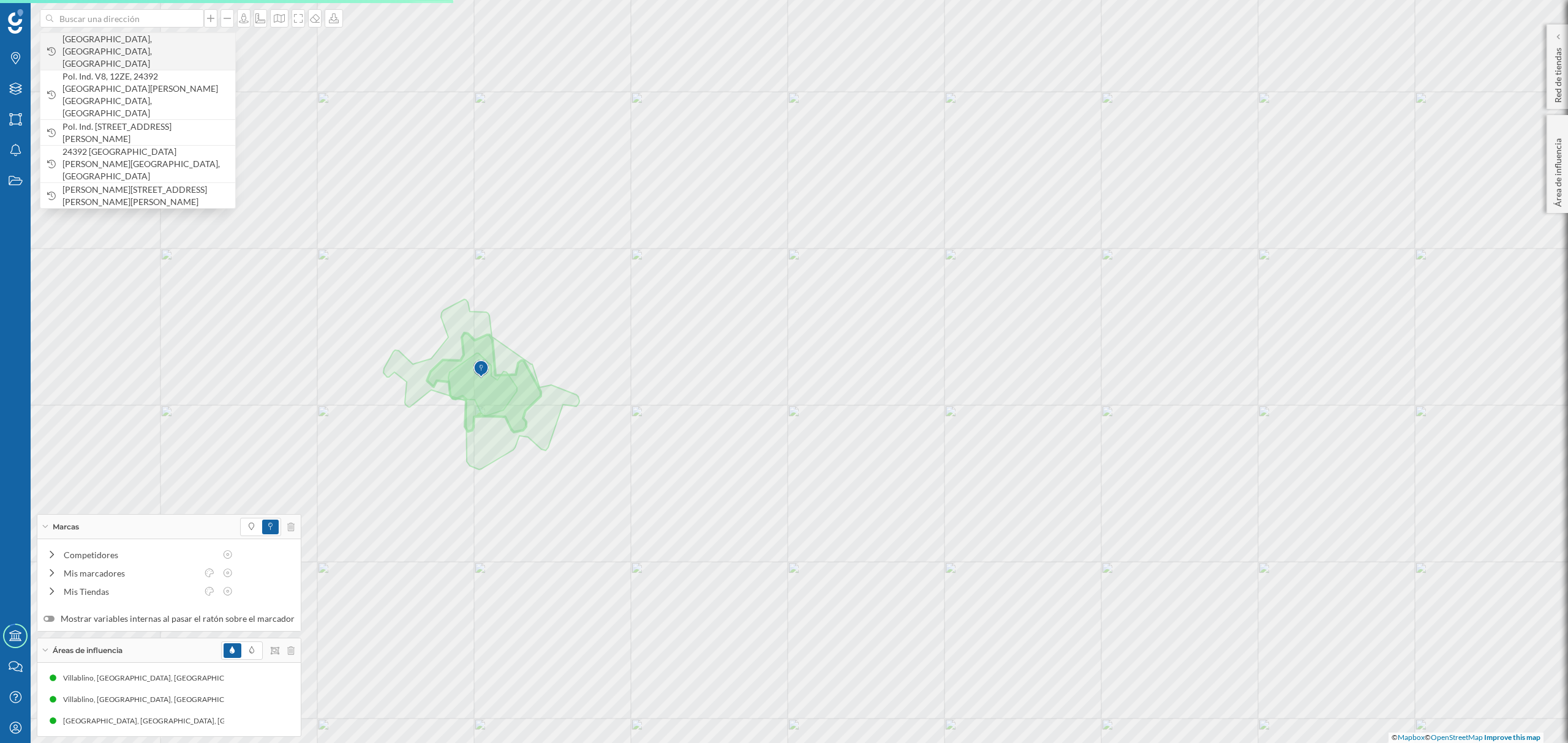
click at [126, 40] on span "[GEOGRAPHIC_DATA], [GEOGRAPHIC_DATA], [GEOGRAPHIC_DATA]" at bounding box center [146, 51] width 167 height 37
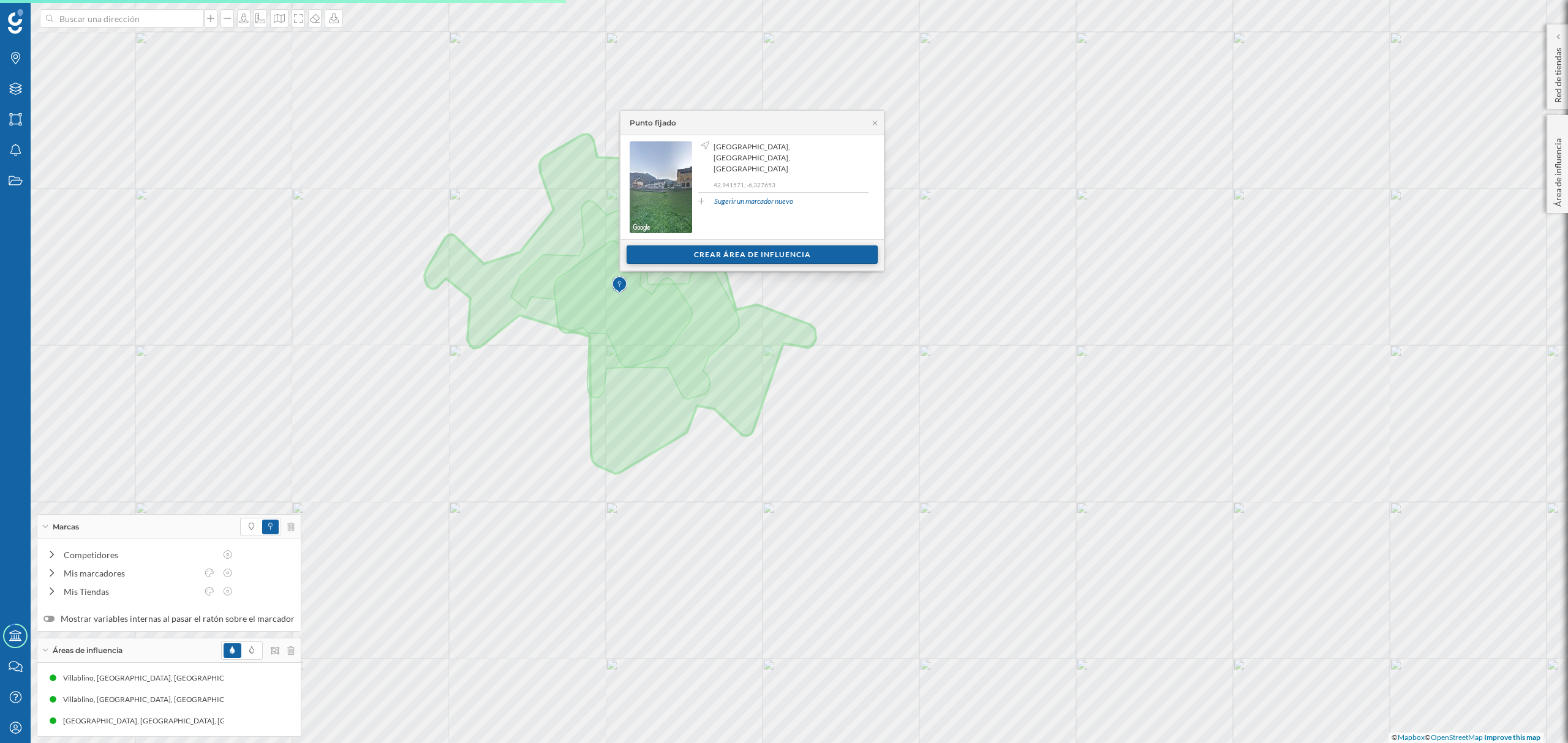
click at [719, 262] on div "Crear área de influencia" at bounding box center [751, 255] width 251 height 19
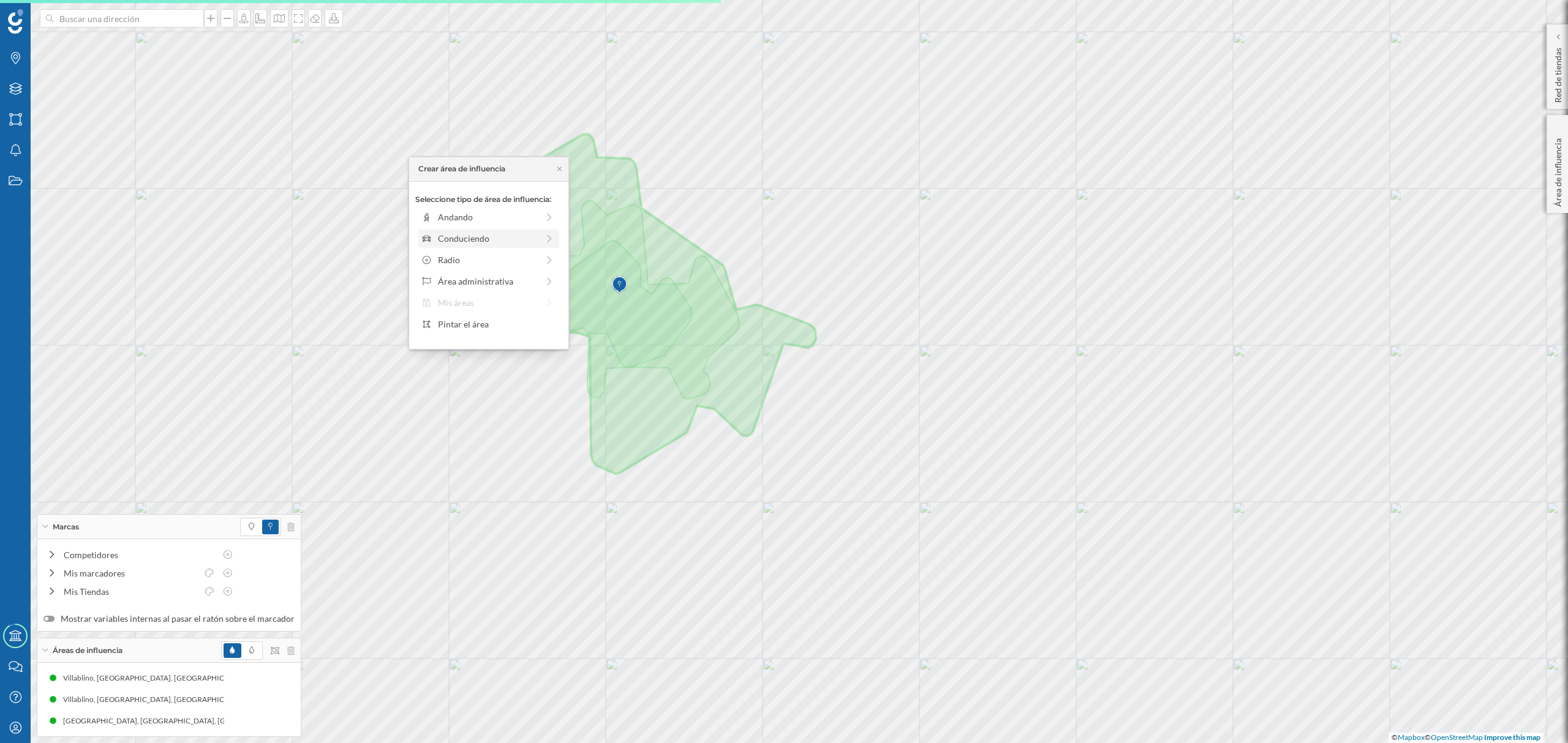
click at [486, 236] on div "Conduciendo" at bounding box center [487, 238] width 100 height 13
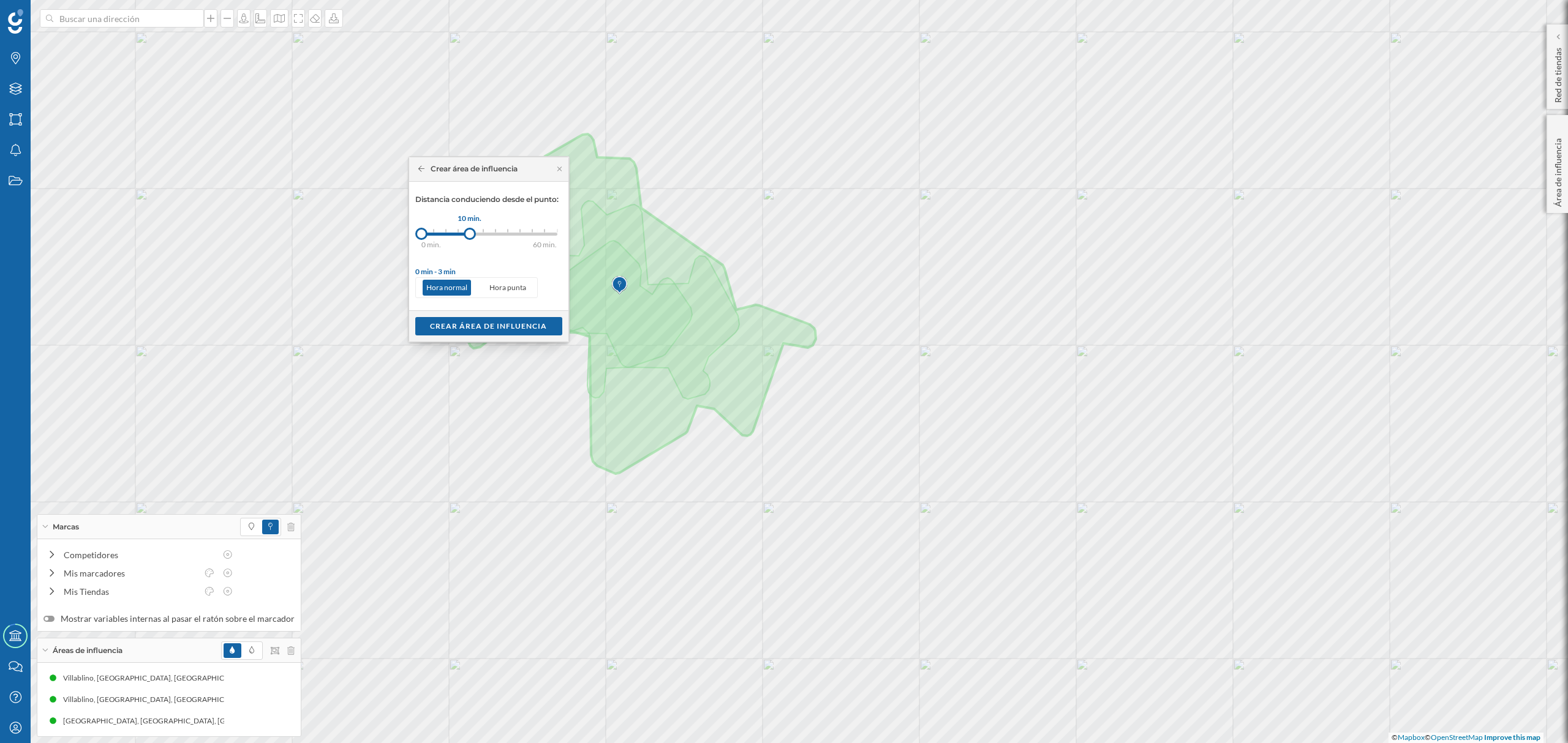
drag, startPoint x: 435, startPoint y: 228, endPoint x: 470, endPoint y: 230, distance: 35.1
click at [470, 230] on div at bounding box center [469, 234] width 12 height 12
click at [476, 321] on div "Crear área de influencia" at bounding box center [489, 325] width 147 height 19
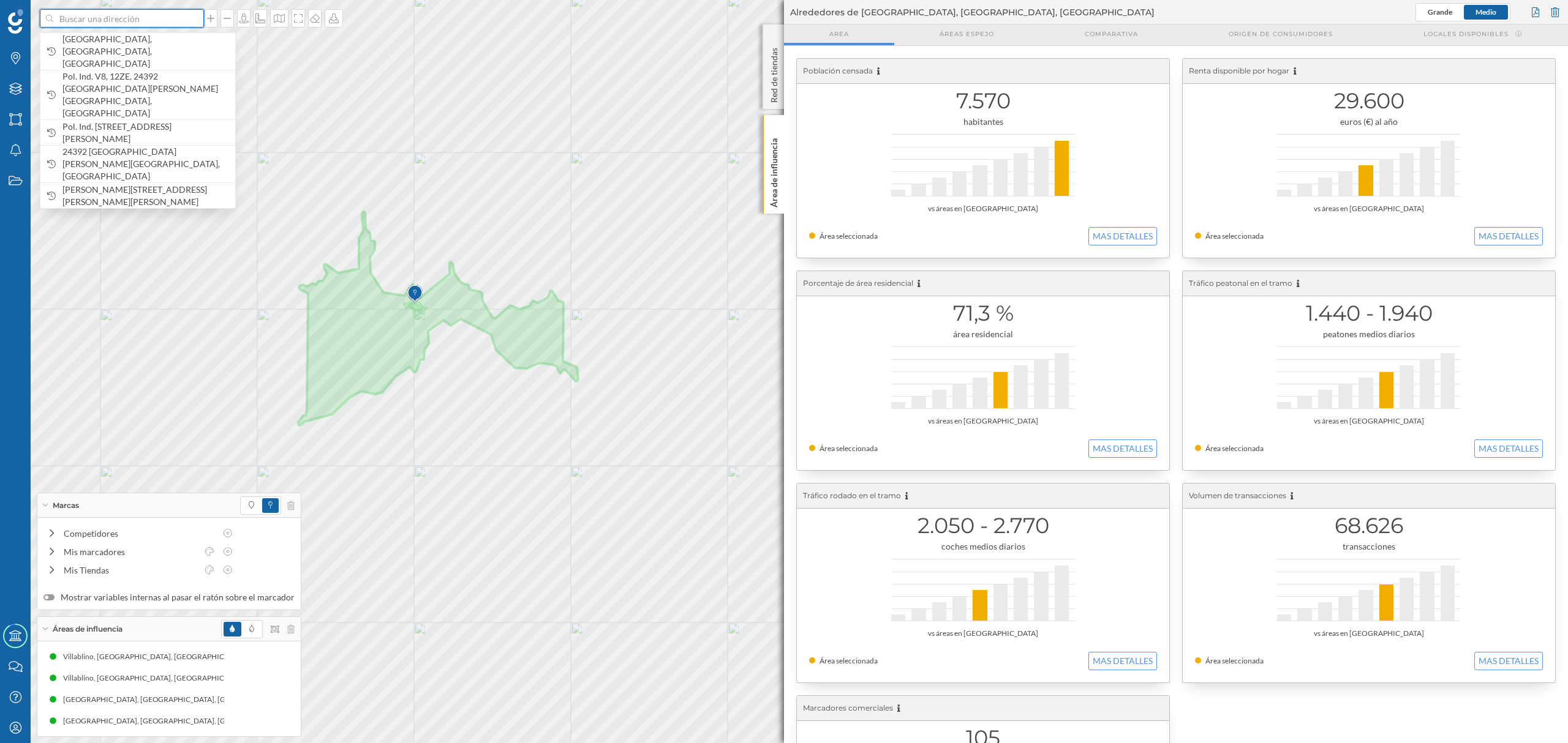
click at [135, 17] on input at bounding box center [122, 18] width 137 height 19
click at [145, 50] on span "[GEOGRAPHIC_DATA], [GEOGRAPHIC_DATA], [GEOGRAPHIC_DATA]" at bounding box center [146, 51] width 167 height 37
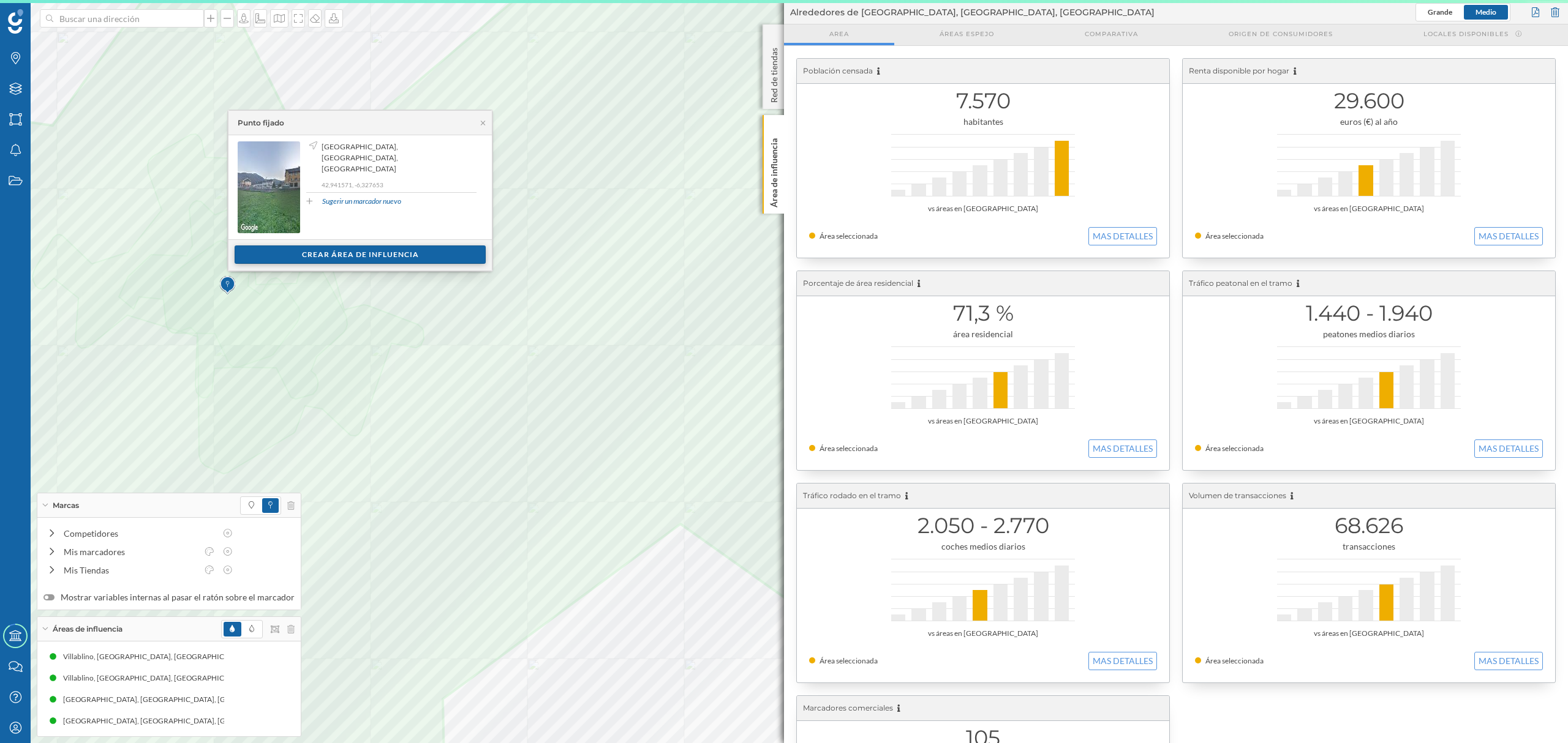
click at [346, 261] on div "Crear área de influencia" at bounding box center [359, 255] width 251 height 19
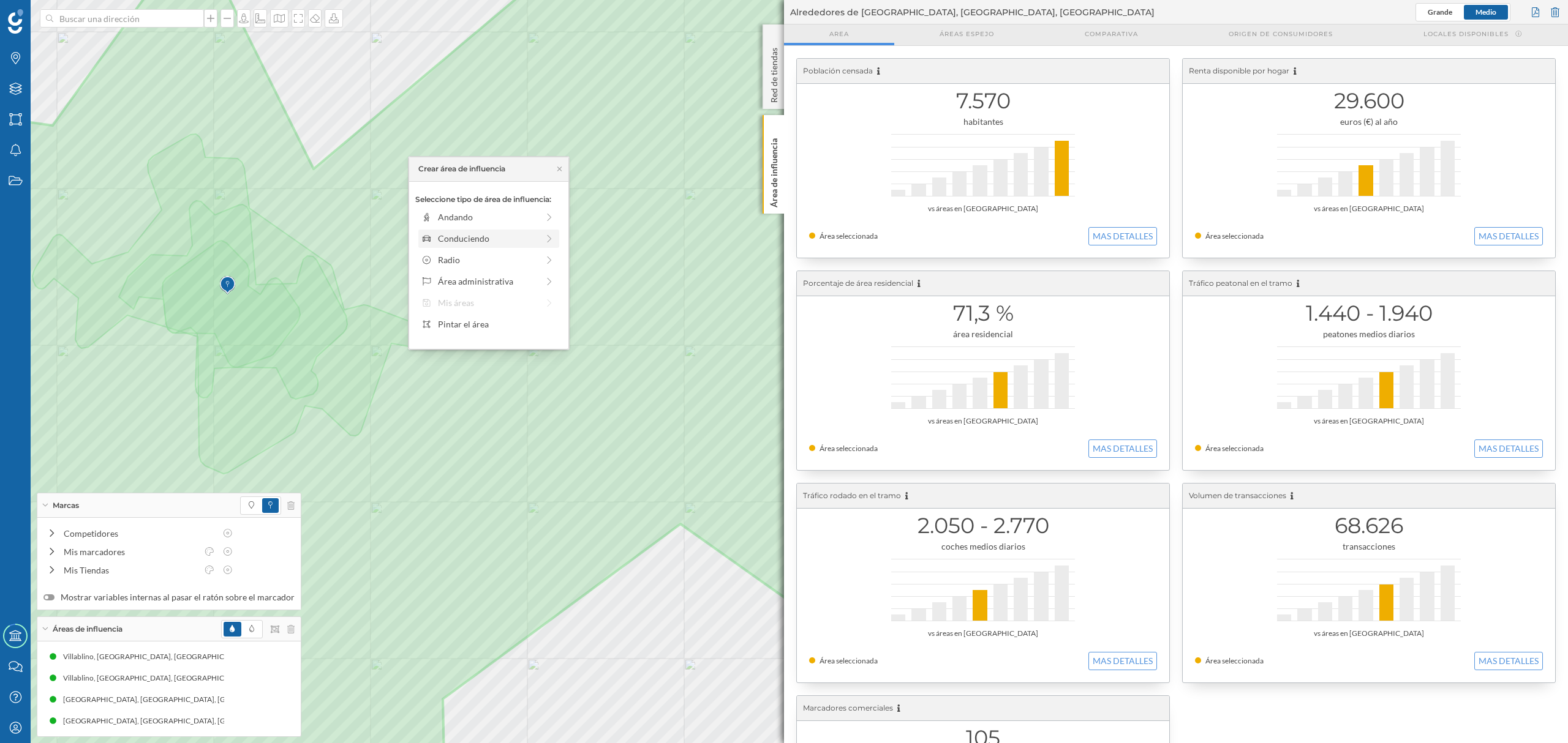
click at [468, 240] on div "Conduciendo" at bounding box center [487, 238] width 100 height 13
drag, startPoint x: 447, startPoint y: 236, endPoint x: 464, endPoint y: 231, distance: 17.7
click at [464, 231] on div at bounding box center [463, 234] width 12 height 12
click at [501, 327] on div "Crear área de influencia" at bounding box center [489, 325] width 147 height 19
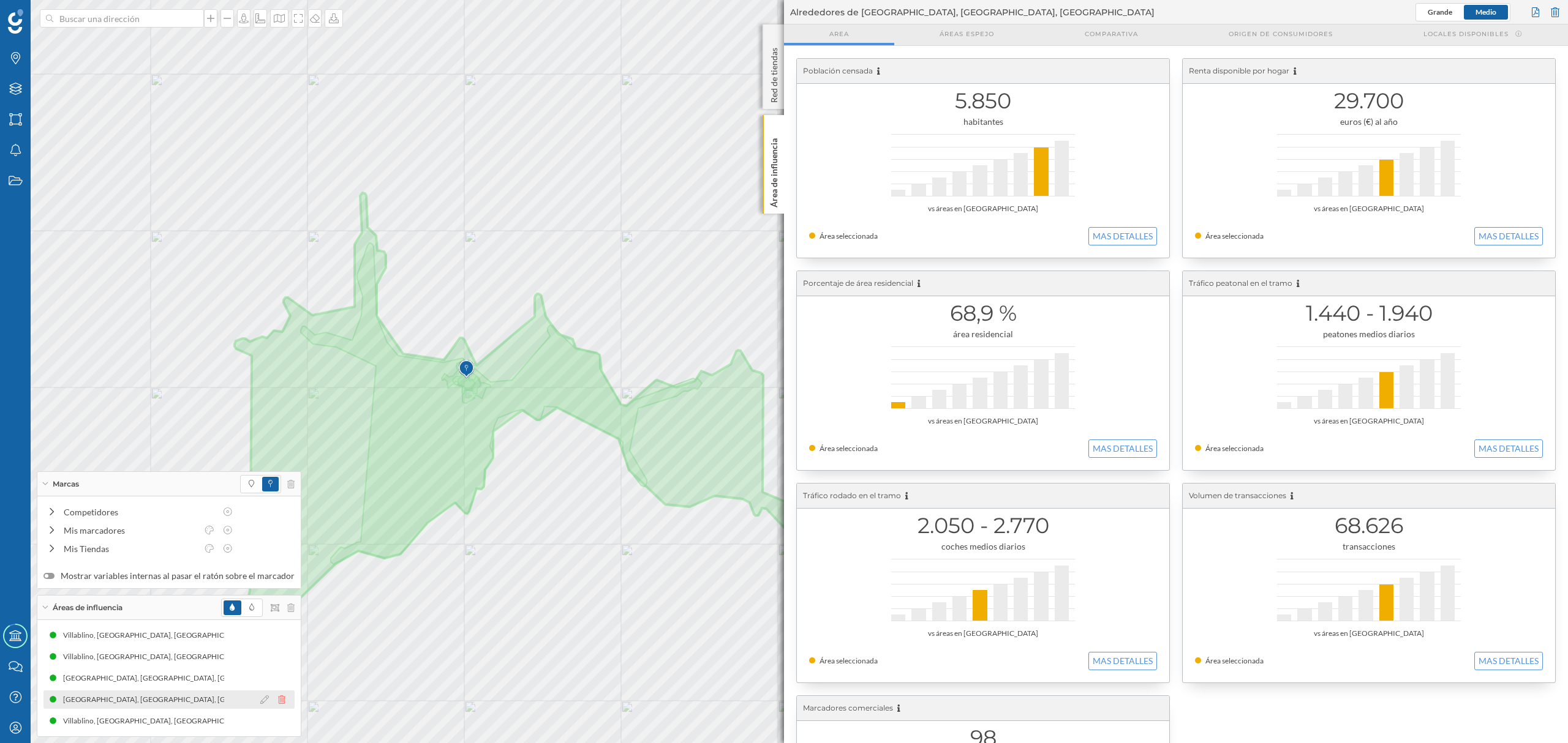
click at [280, 698] on icon at bounding box center [281, 699] width 7 height 9
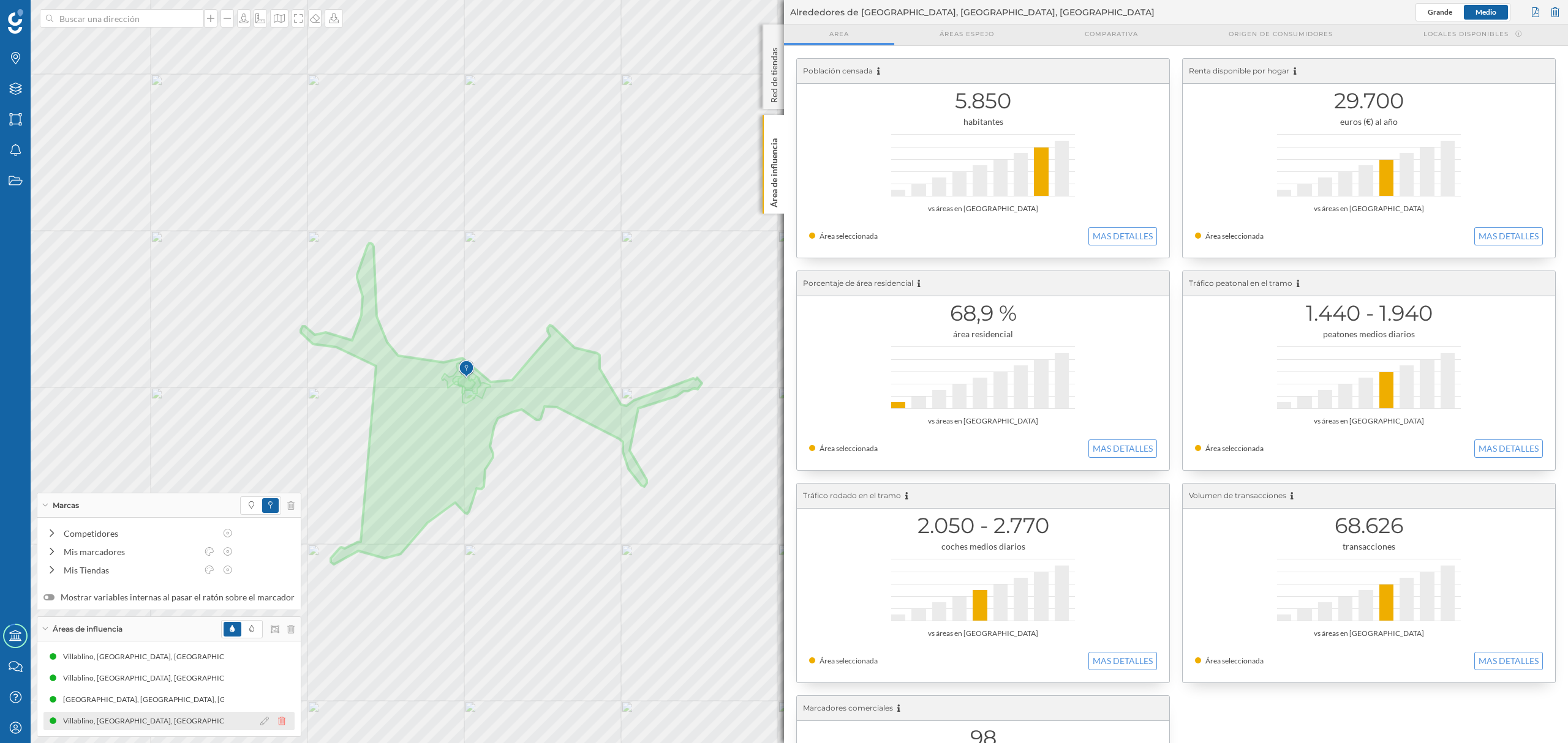
click at [278, 719] on icon at bounding box center [281, 721] width 7 height 9
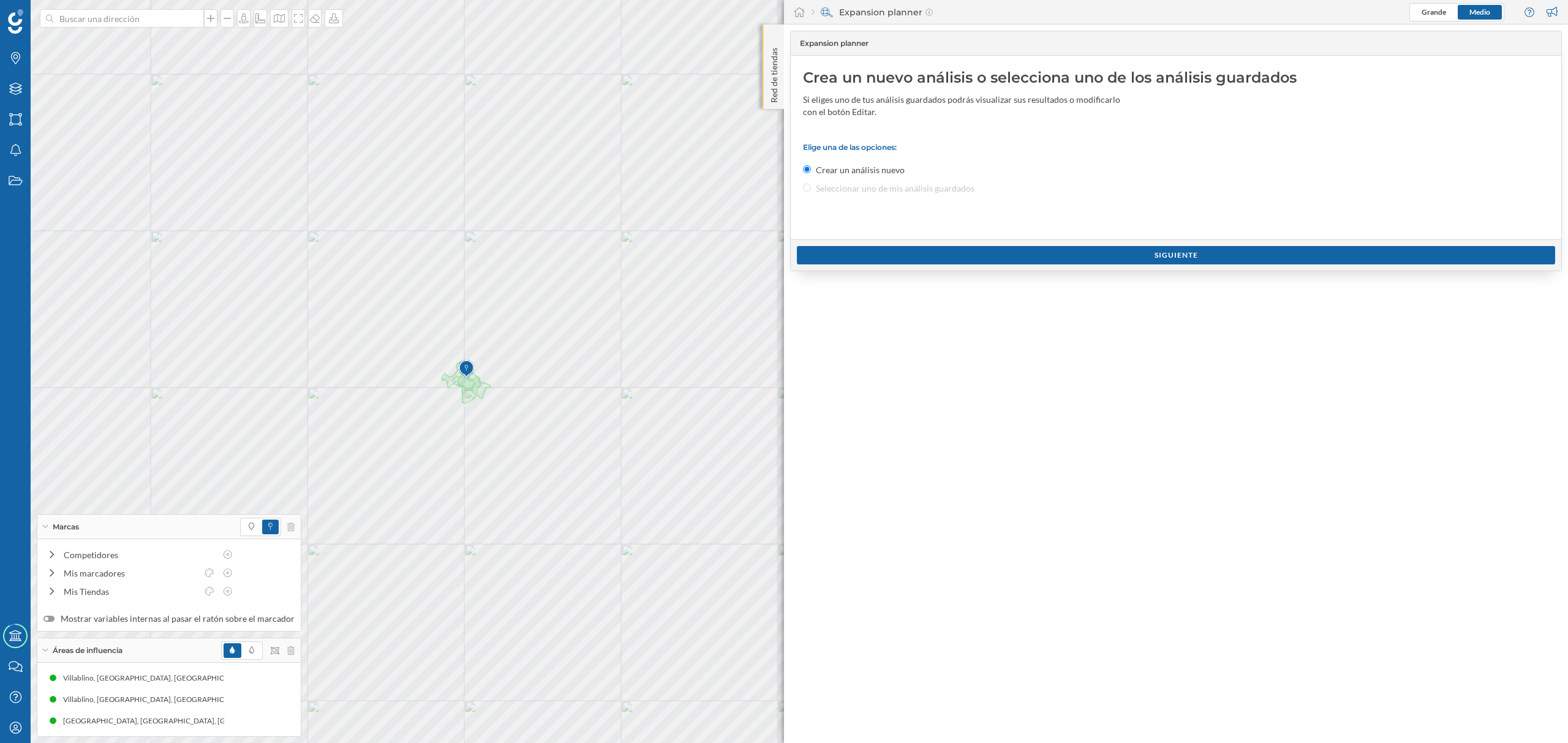
click at [774, 100] on p "Red de tiendas" at bounding box center [774, 72] width 12 height 60
click at [775, 85] on p "Red de tiendas" at bounding box center [774, 72] width 12 height 60
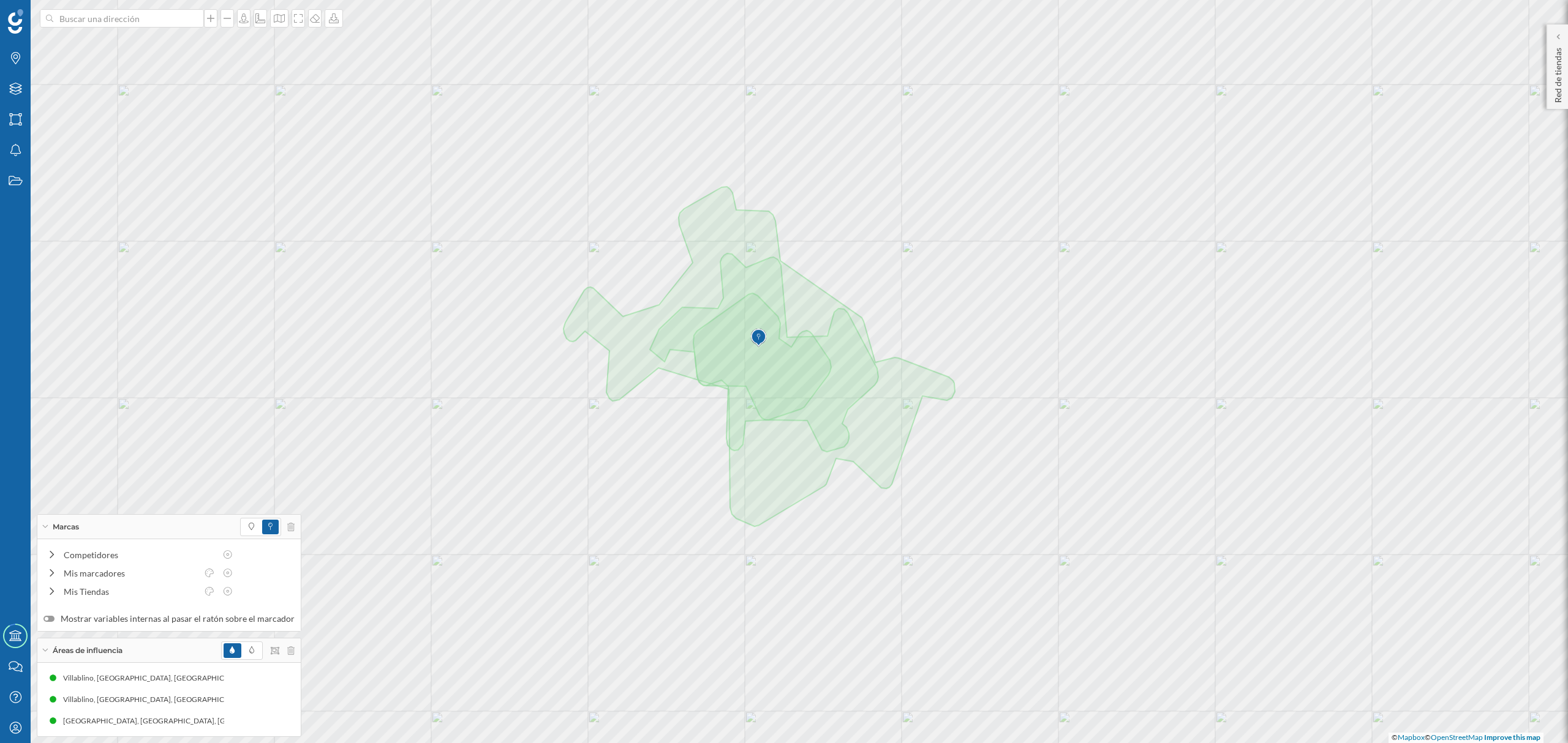
click at [47, 527] on icon at bounding box center [45, 527] width 7 height 3
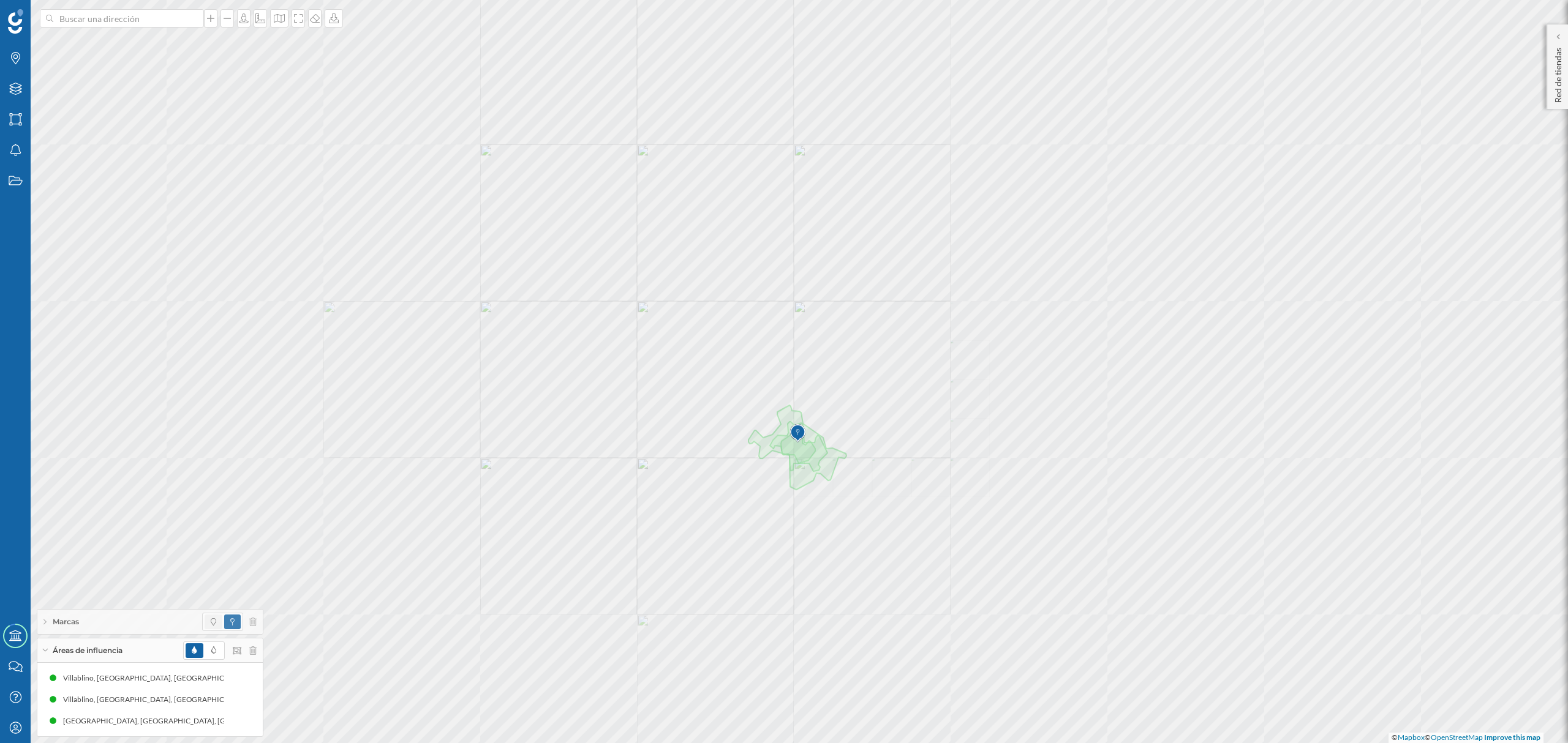
click at [208, 625] on span at bounding box center [213, 622] width 18 height 15
